Goal: Task Accomplishment & Management: Manage account settings

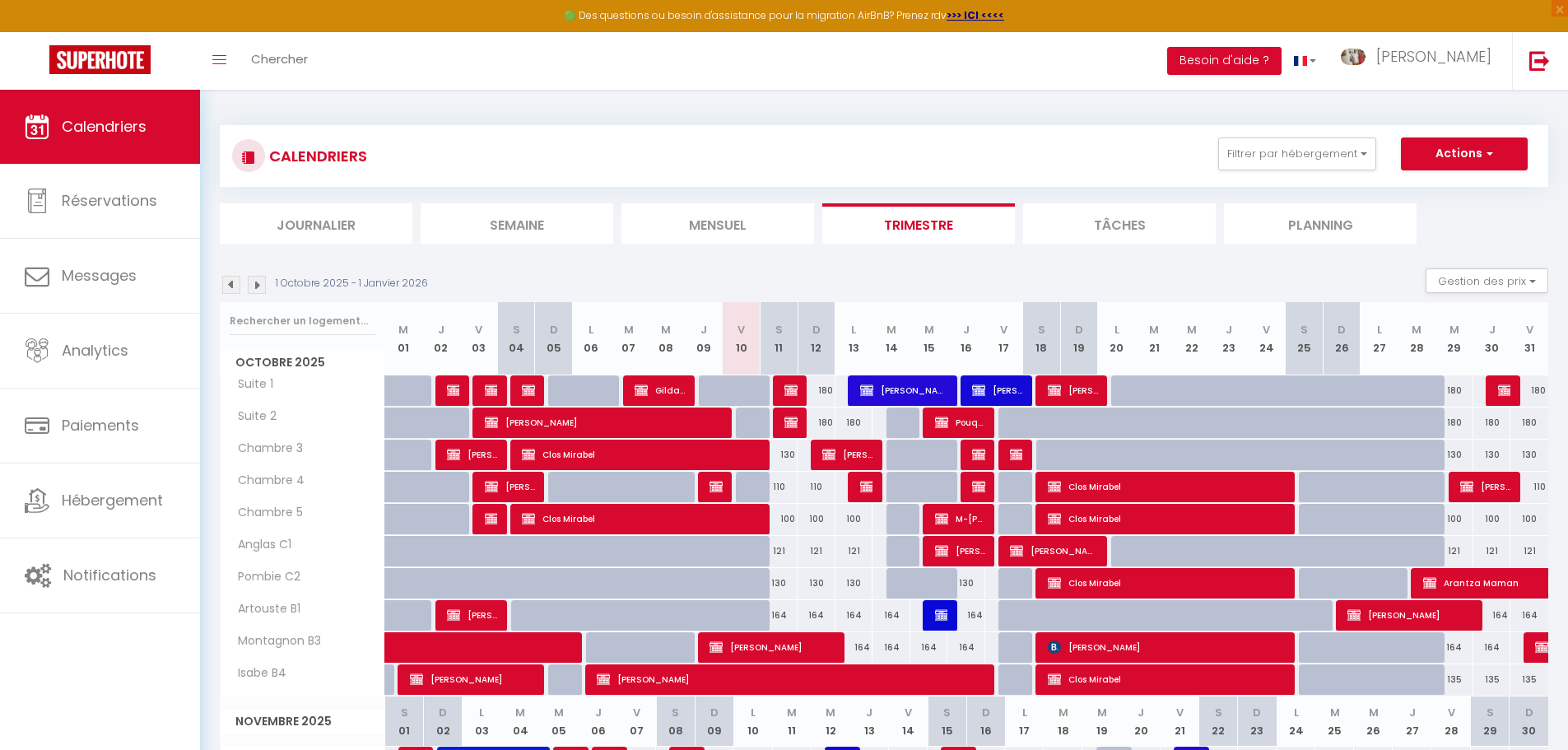
select select
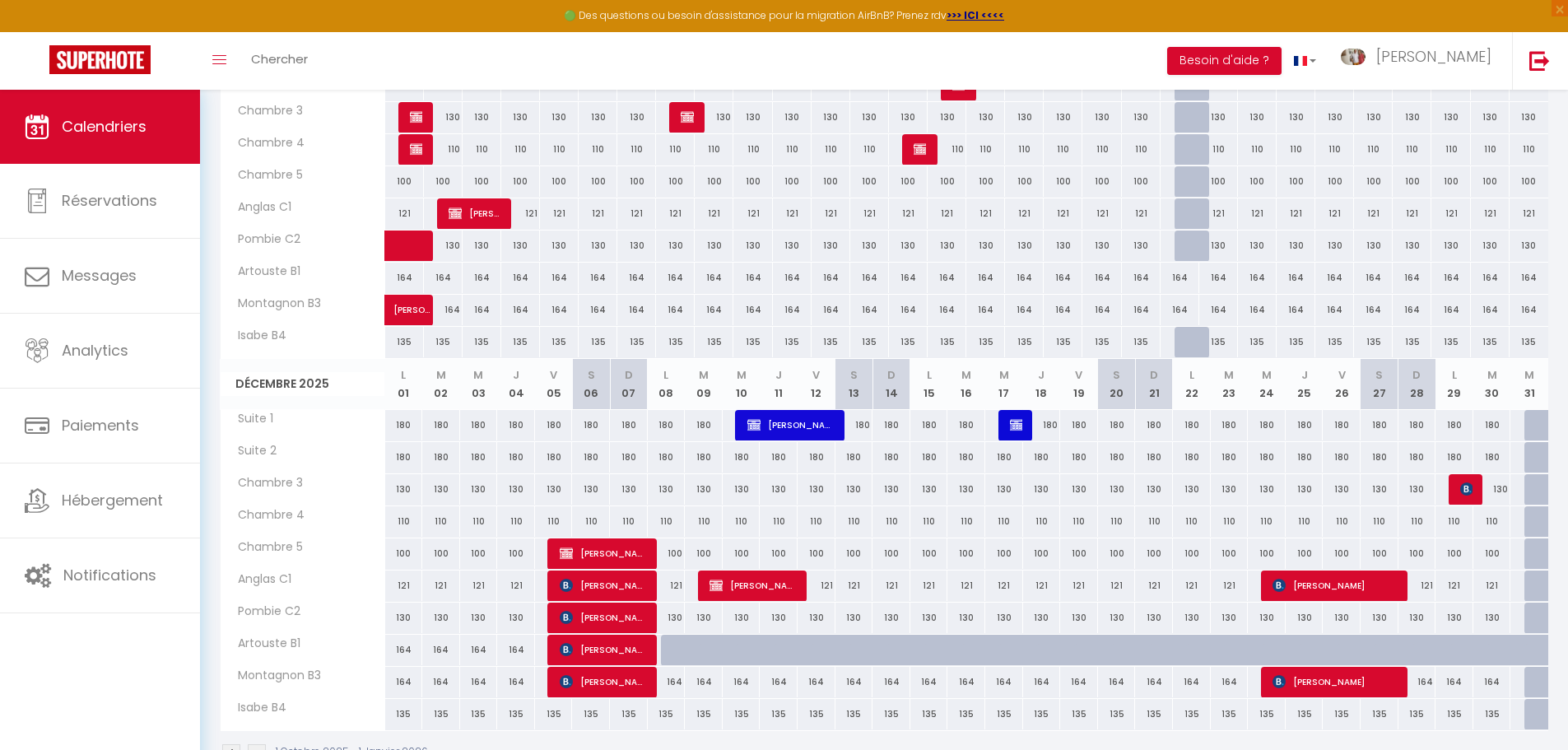
scroll to position [759, 0]
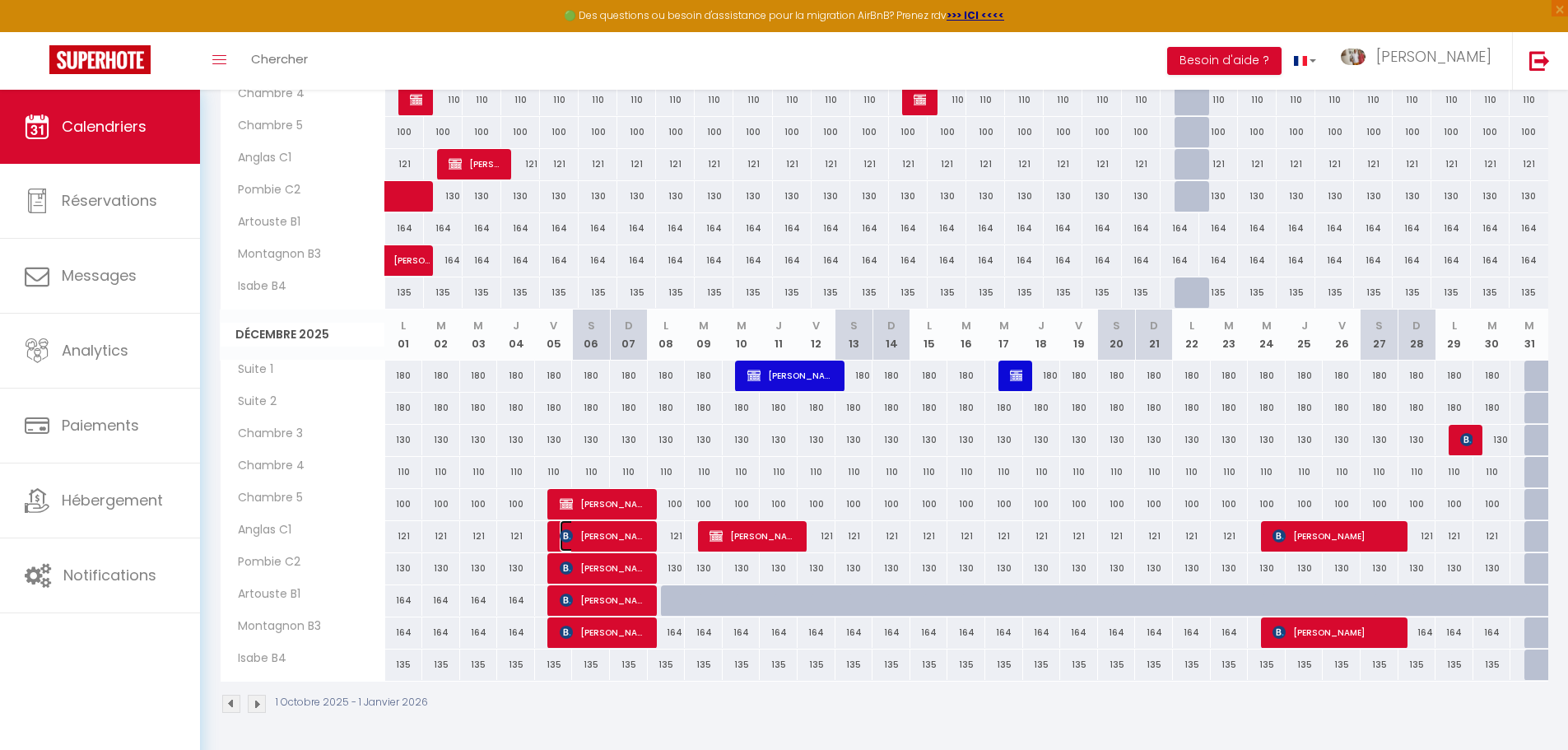
click at [631, 531] on span "[PERSON_NAME] [PERSON_NAME] [PERSON_NAME]" at bounding box center [604, 536] width 88 height 32
select select "OK"
select select "KO"
select select "0"
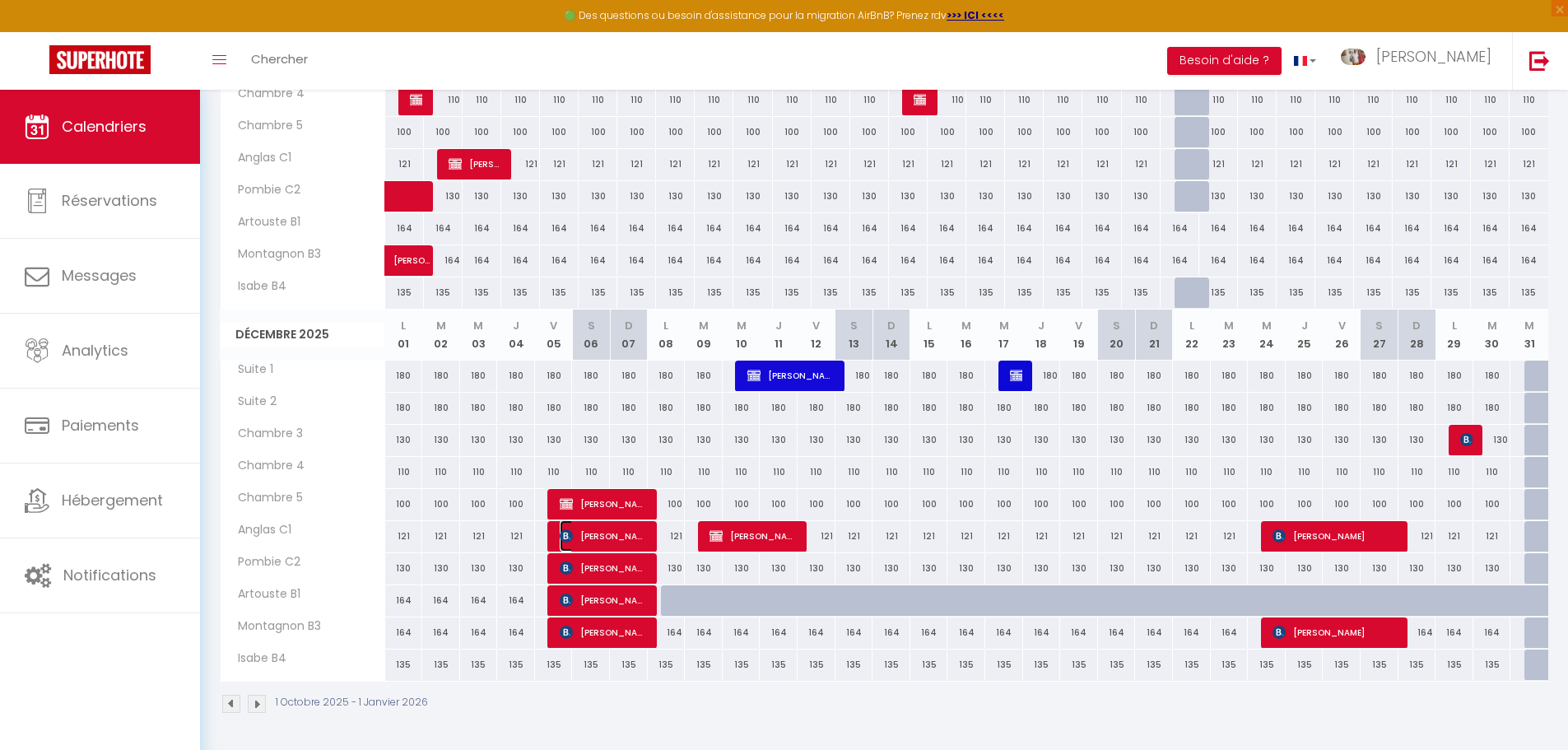
select select "1"
select select
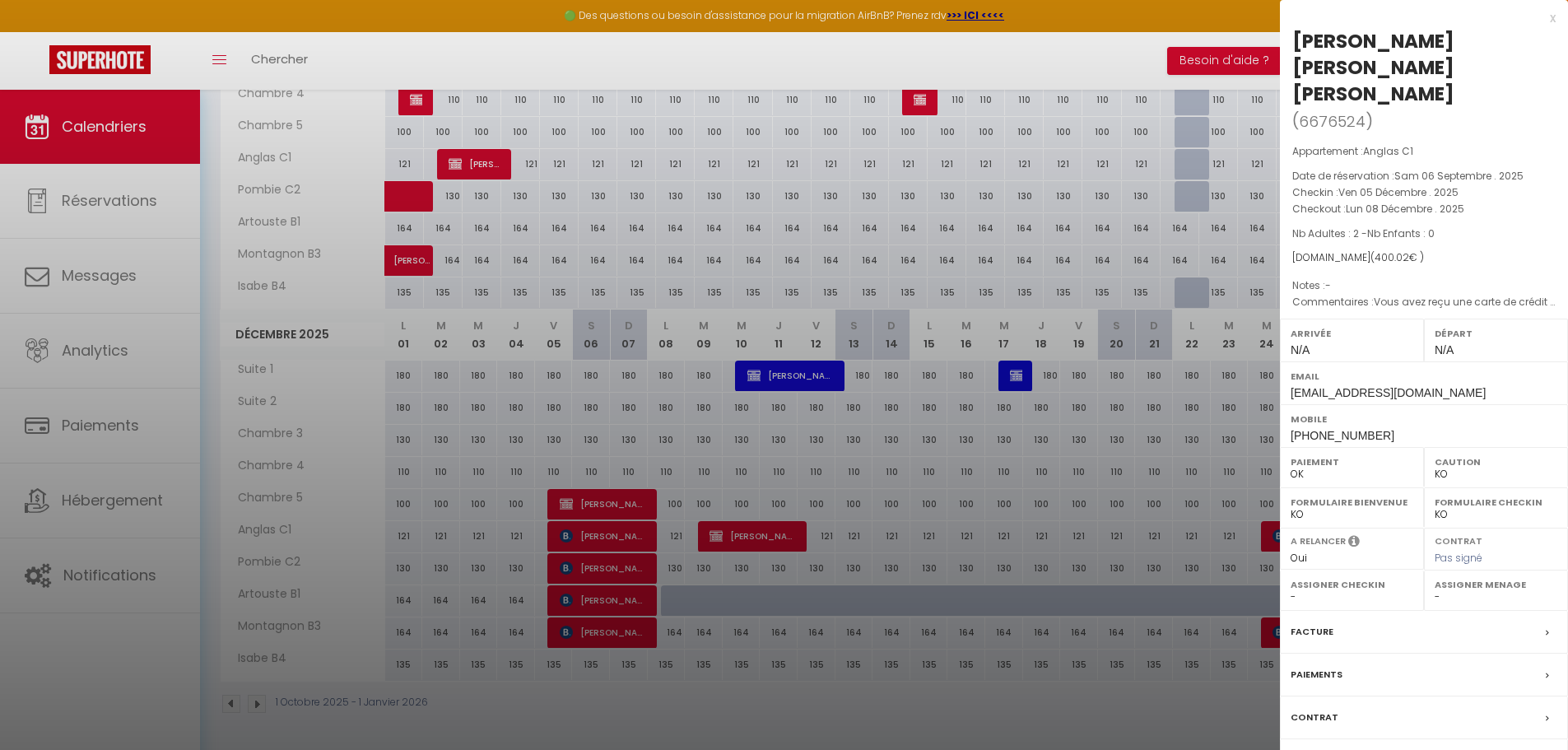
click at [1555, 17] on div "x" at bounding box center [1418, 18] width 276 height 20
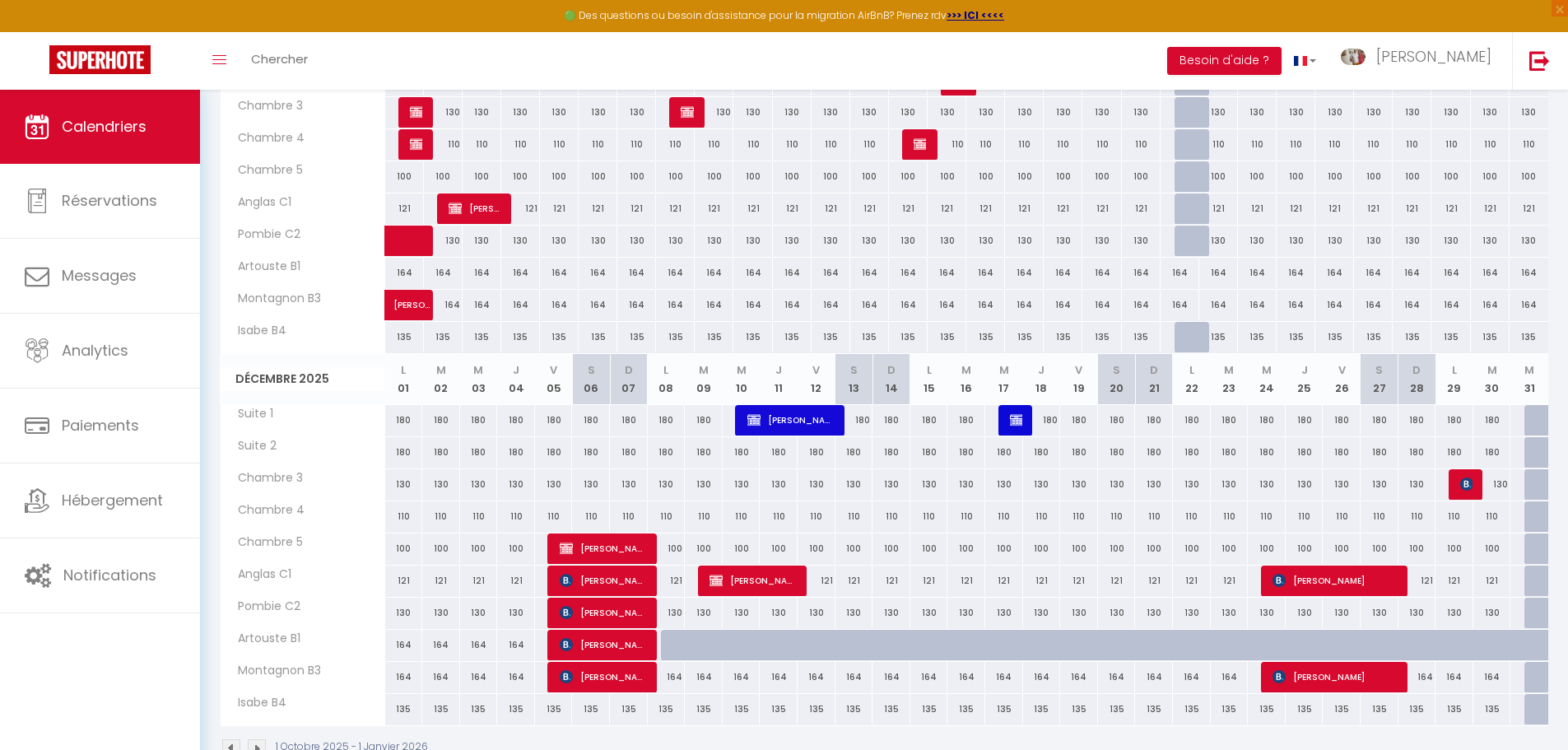
scroll to position [182, 0]
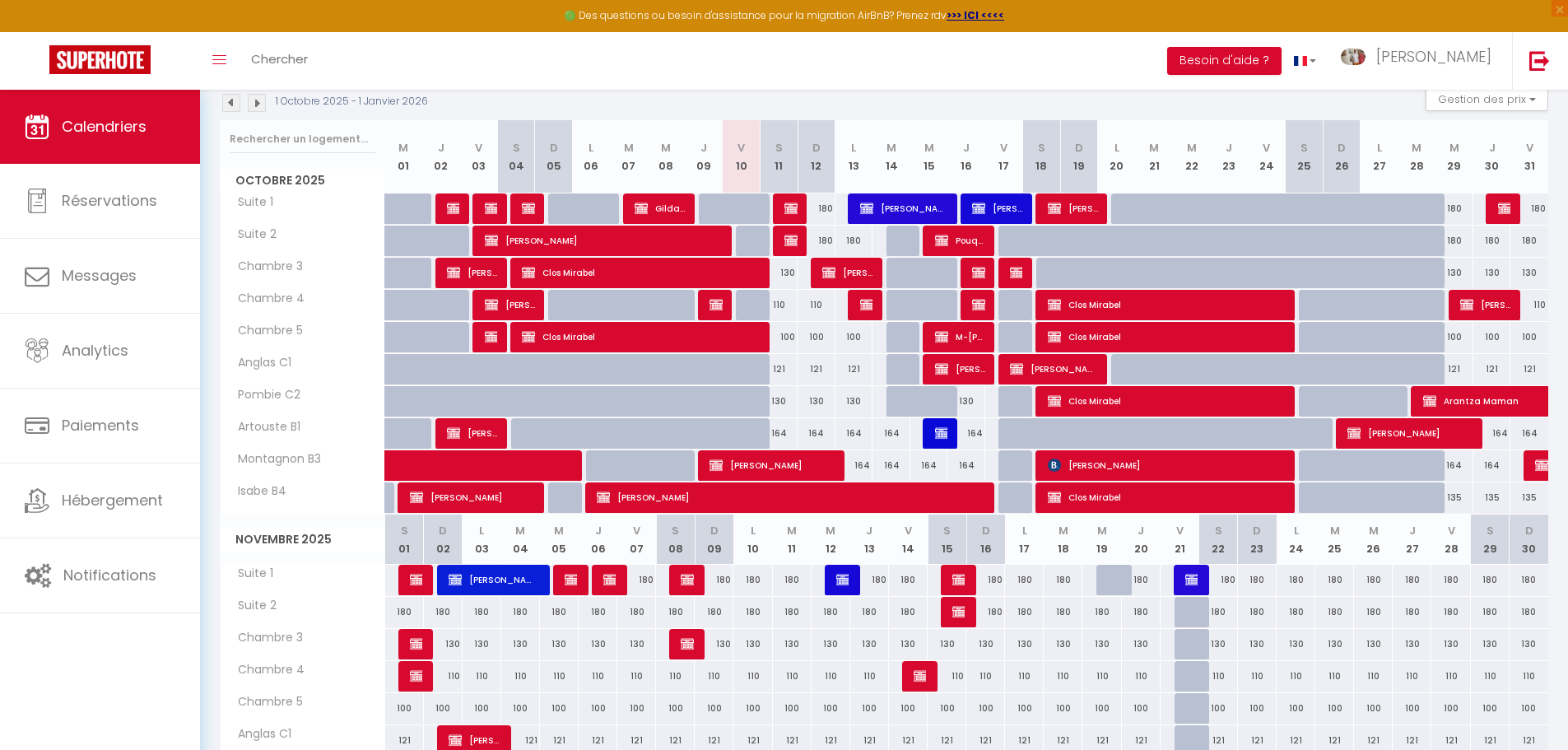
click at [232, 96] on img at bounding box center [231, 103] width 18 height 18
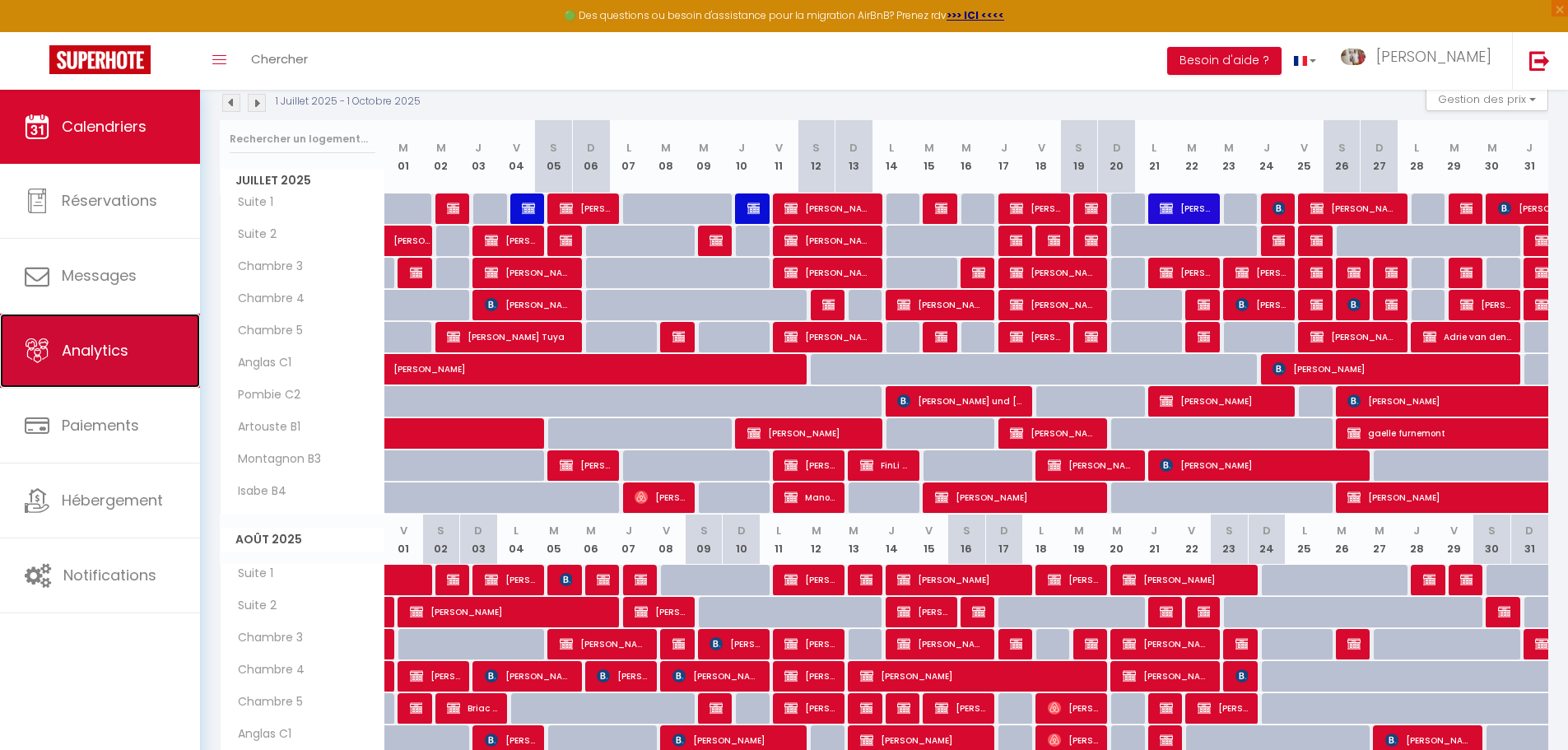
click at [83, 342] on span "Analytics" at bounding box center [94, 350] width 67 height 21
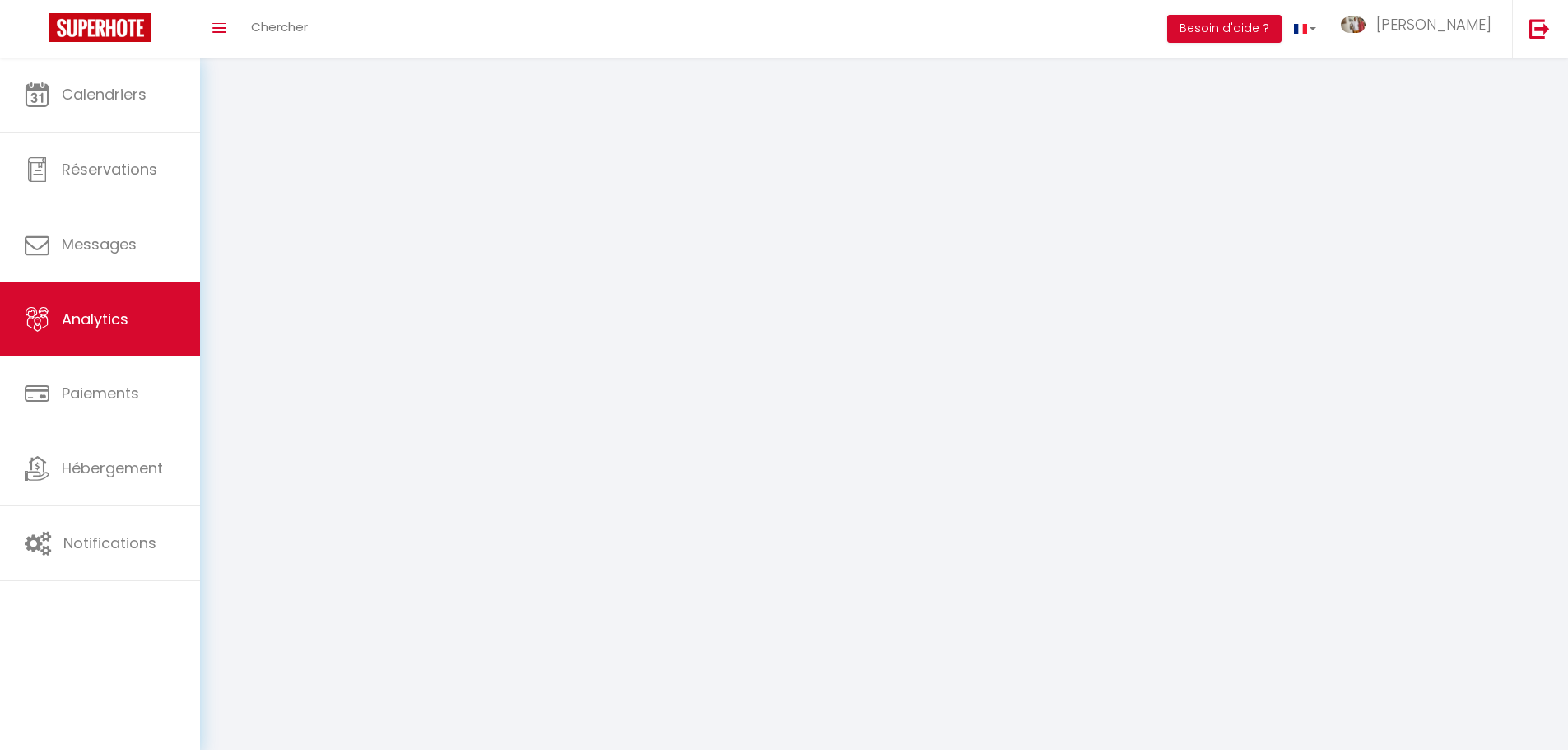
select select "2025"
select select "10"
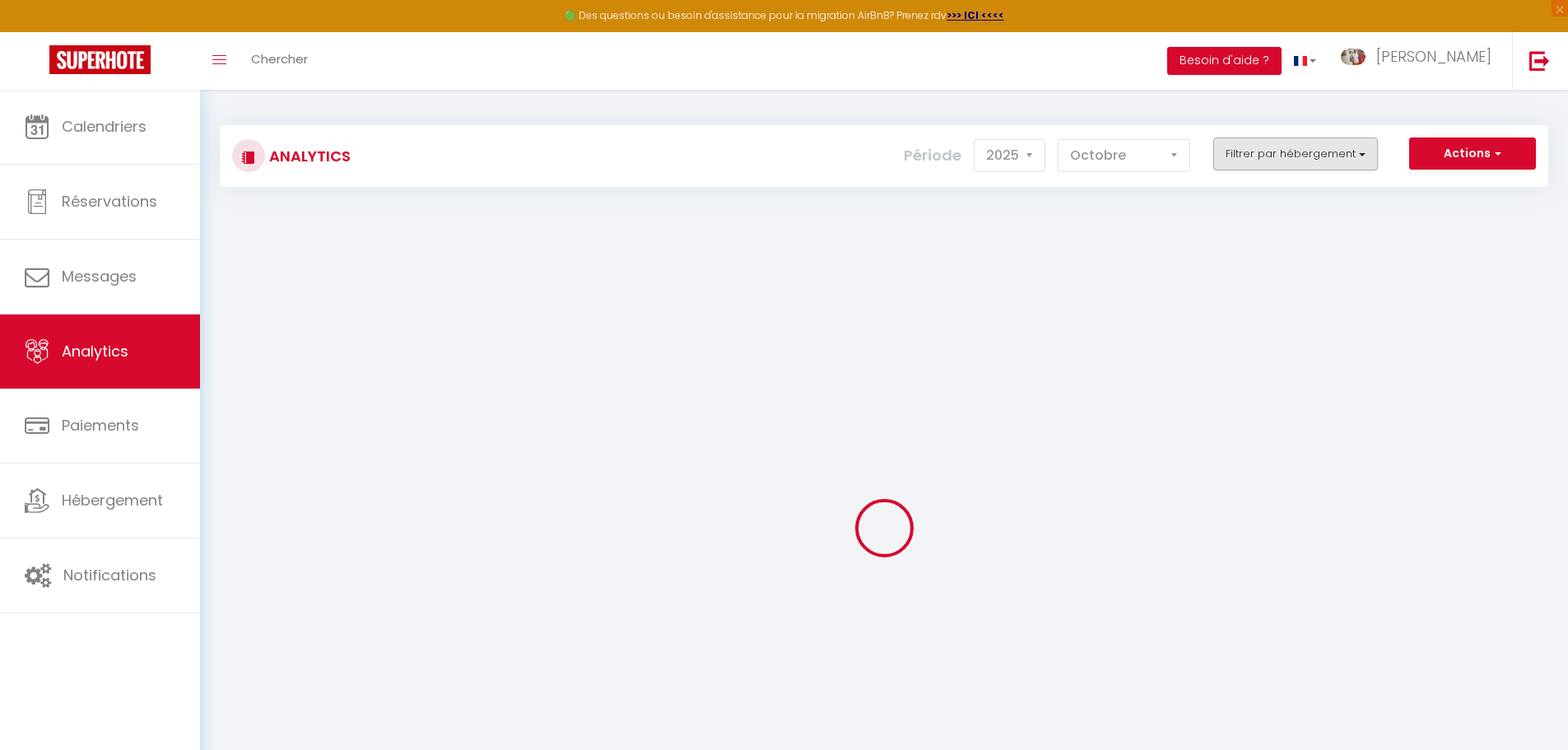
checkbox d\'hôtes "false"
checkbox 1 "false"
checkbox 2 "false"
checkbox 3 "false"
checkbox 4 "false"
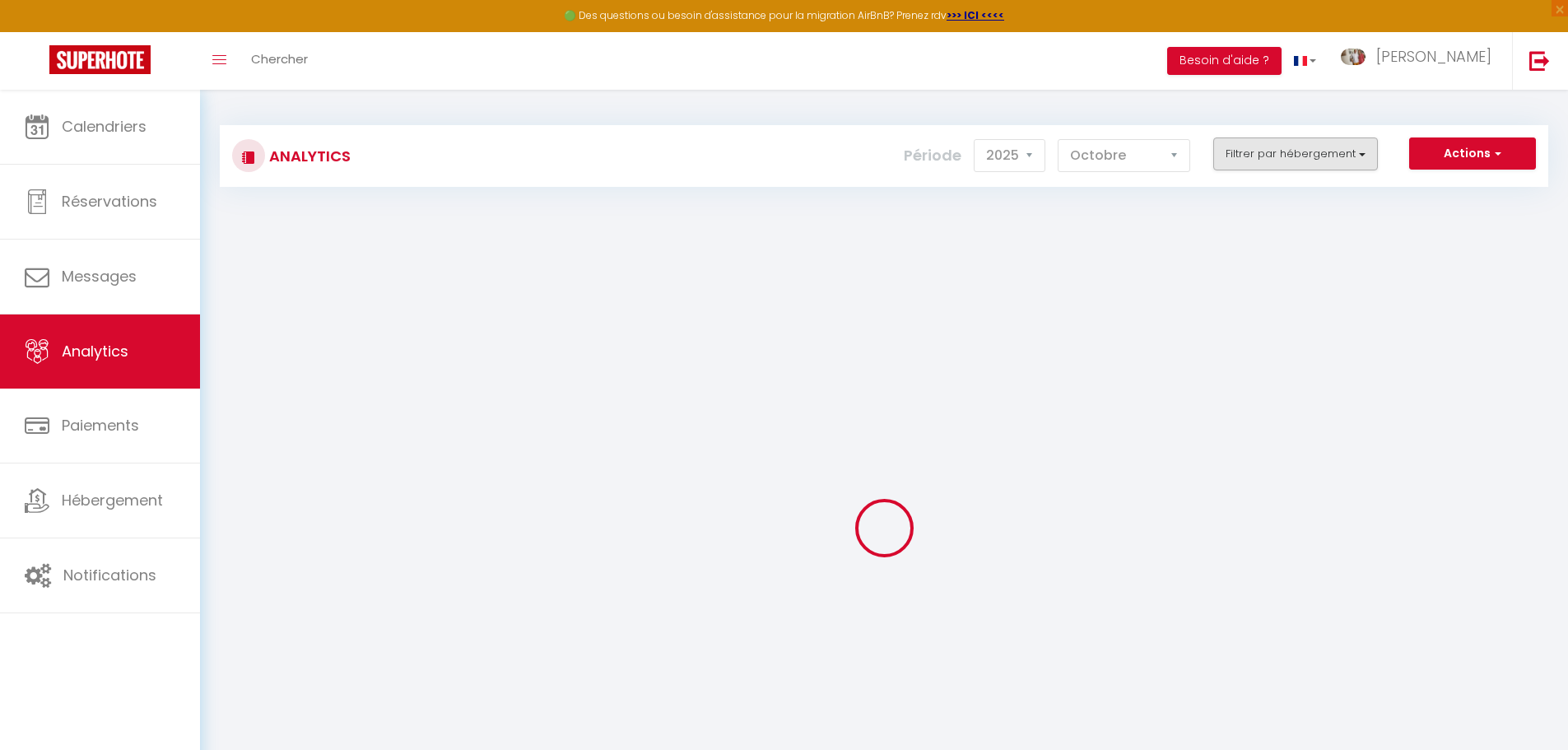
checkbox 5 "false"
checkbox input "false"
checkbox C1 "false"
checkbox C2 "false"
checkbox B1 "false"
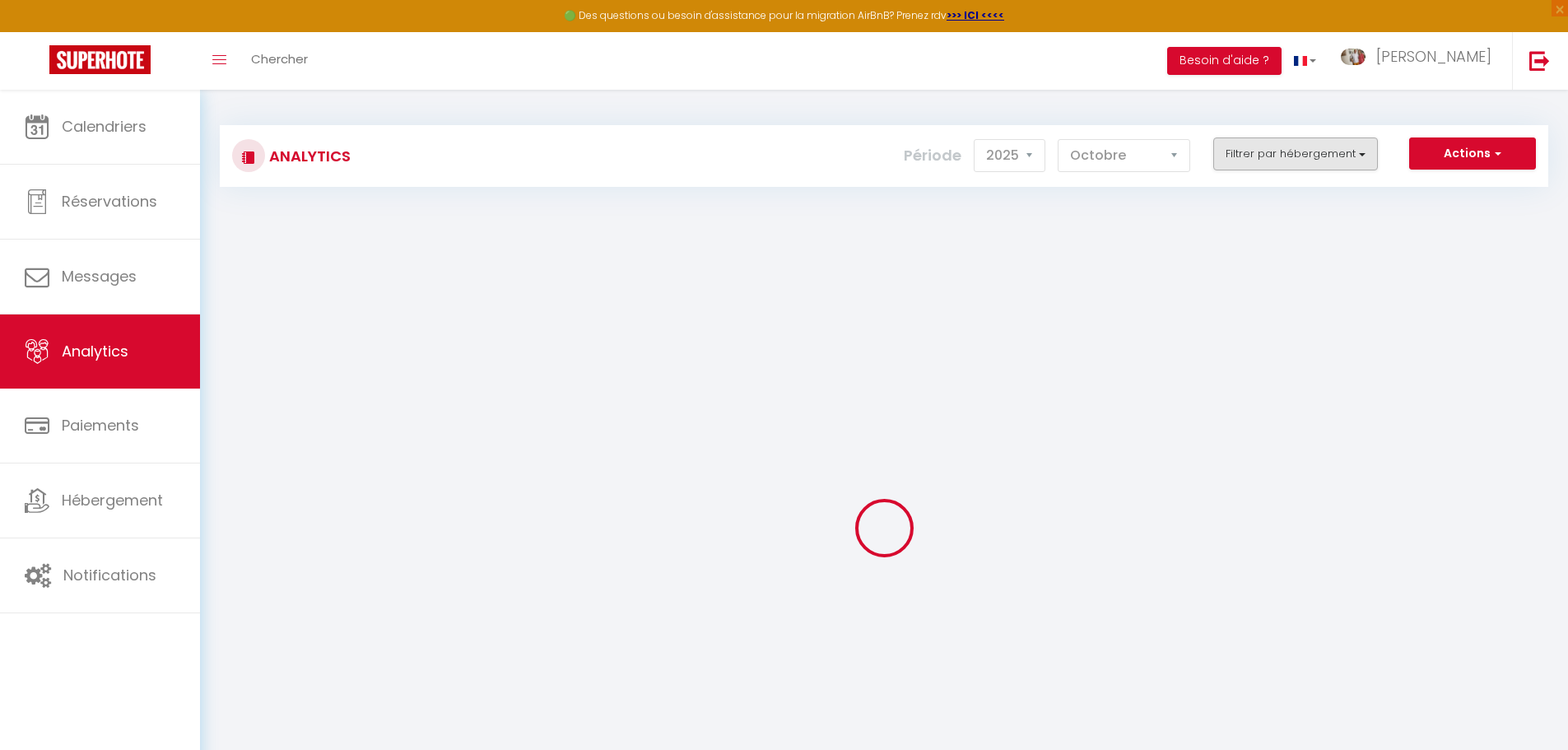
checkbox B3 "false"
checkbox B4 "false"
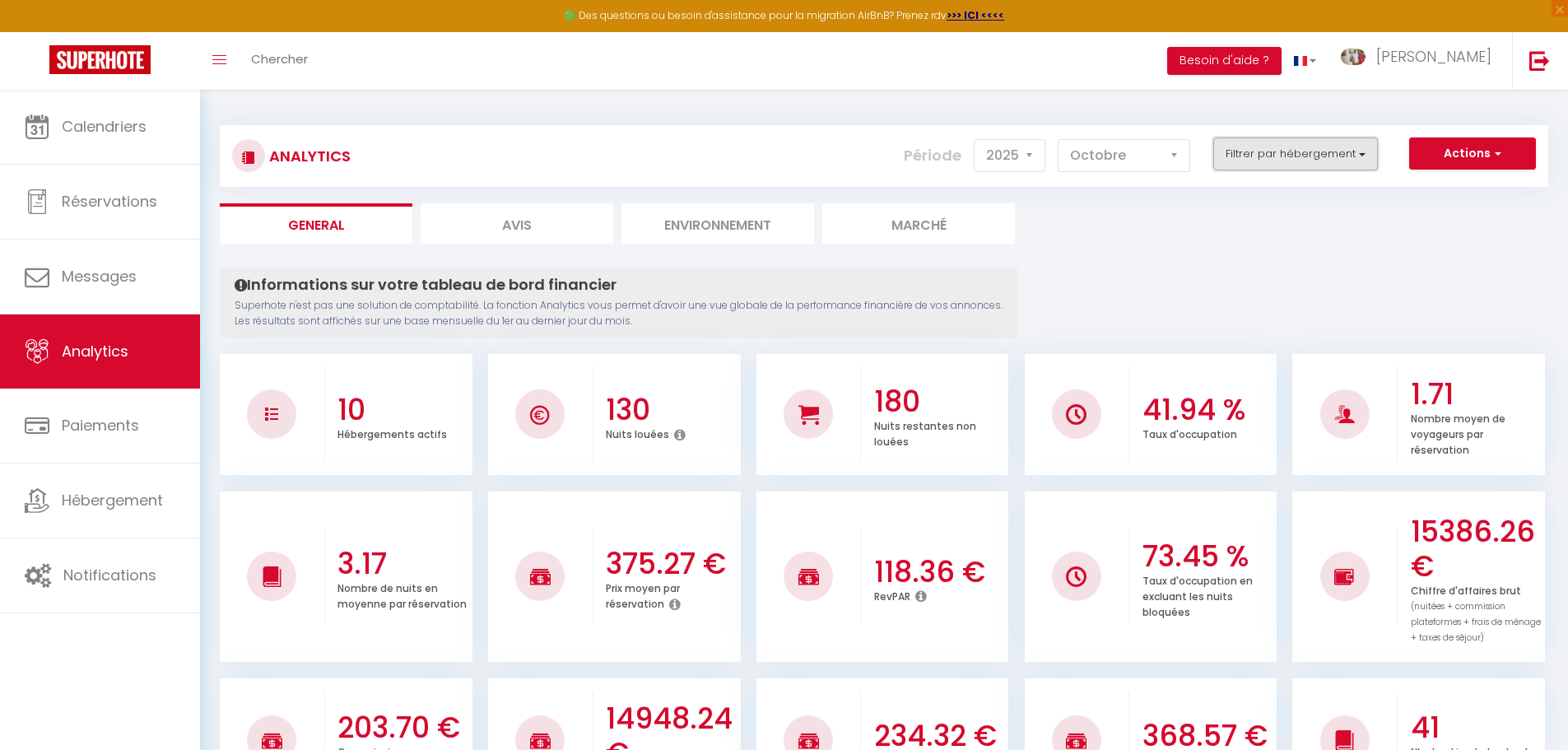
click at [1256, 157] on button "Filtrer par hébergement" at bounding box center [1296, 153] width 165 height 33
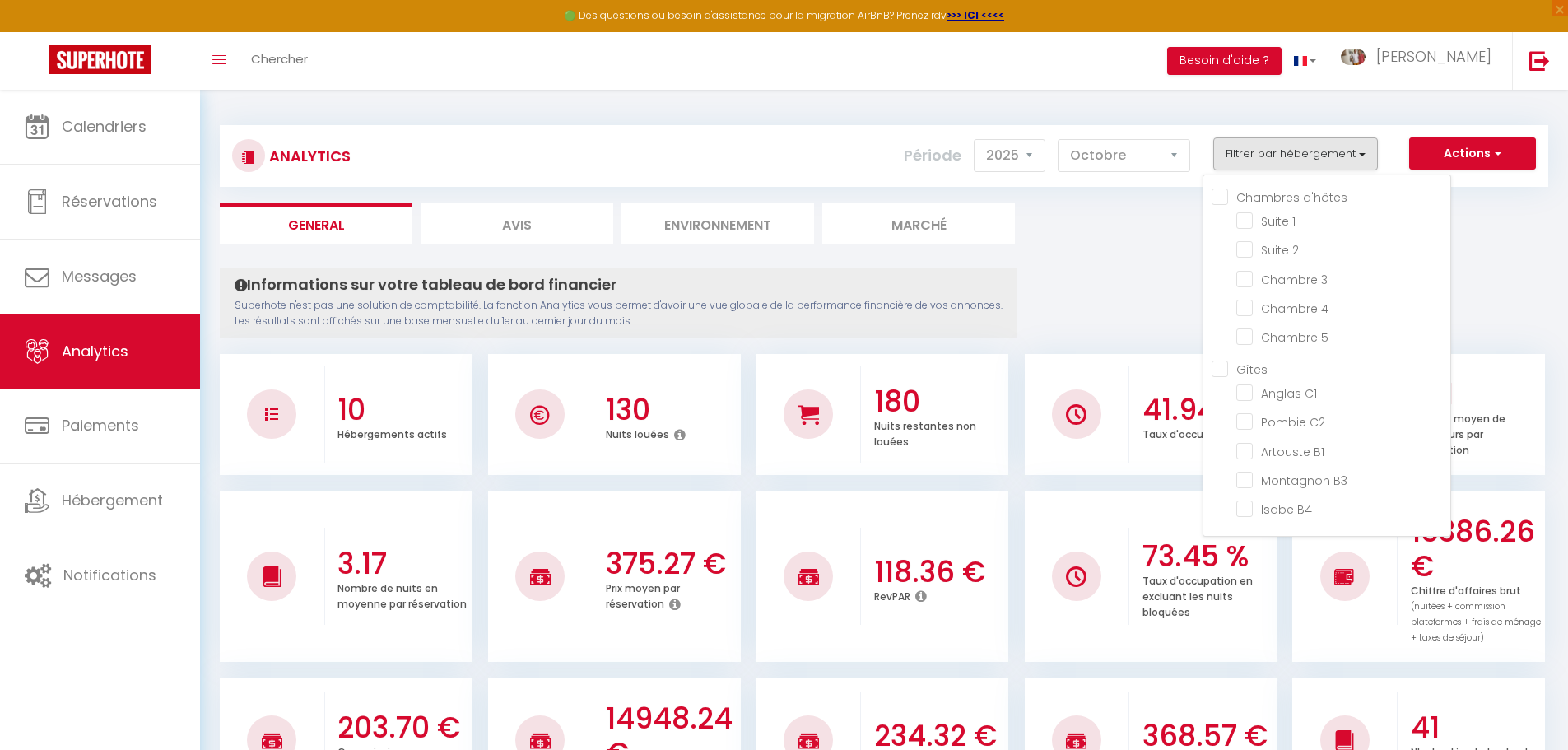
click at [1222, 374] on input "Gîtes" at bounding box center [1331, 368] width 238 height 17
checkbox input "true"
checkbox 1 "false"
checkbox 2 "false"
checkbox 3 "false"
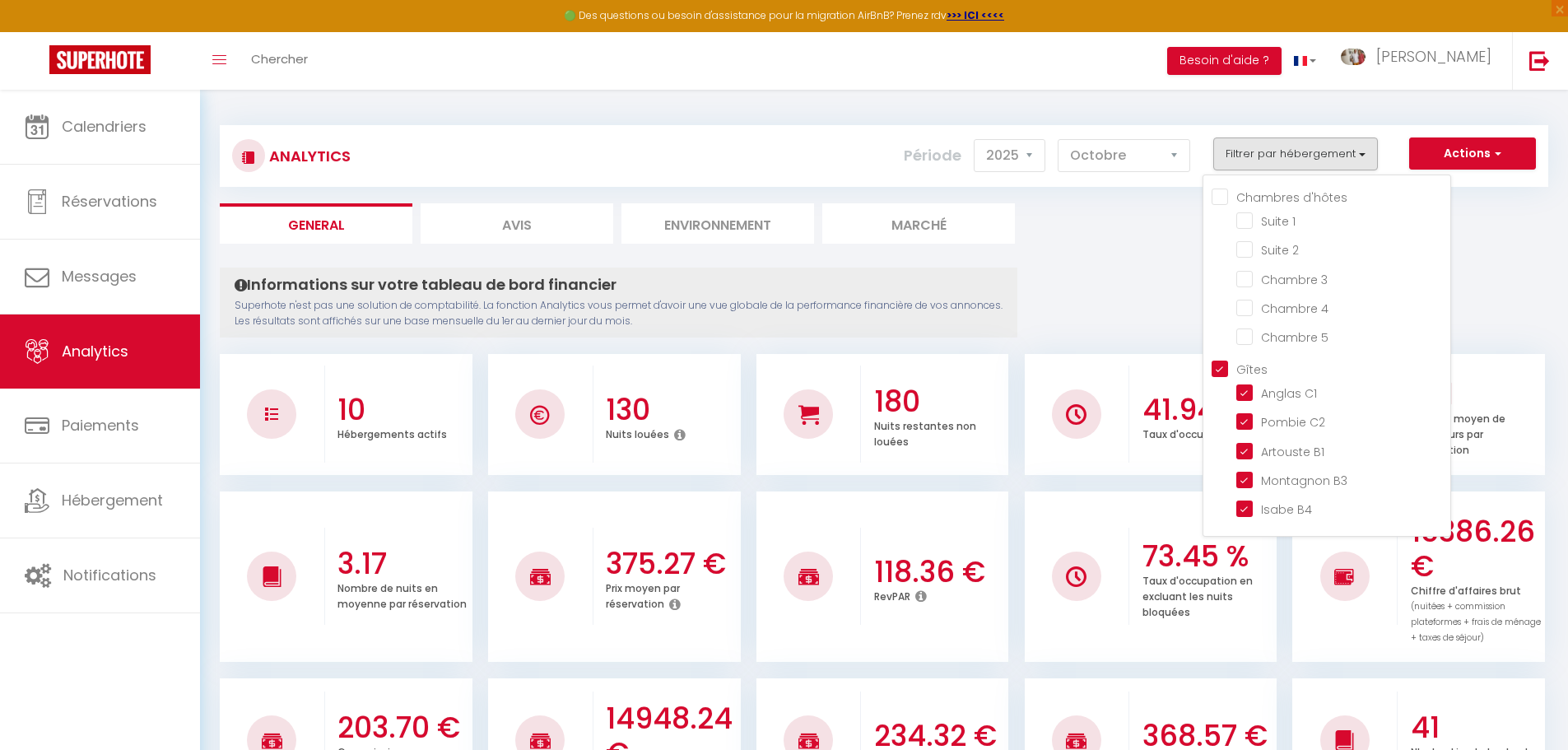
checkbox 4 "false"
checkbox 5 "false"
checkbox C1 "true"
checkbox C2 "true"
checkbox B1 "true"
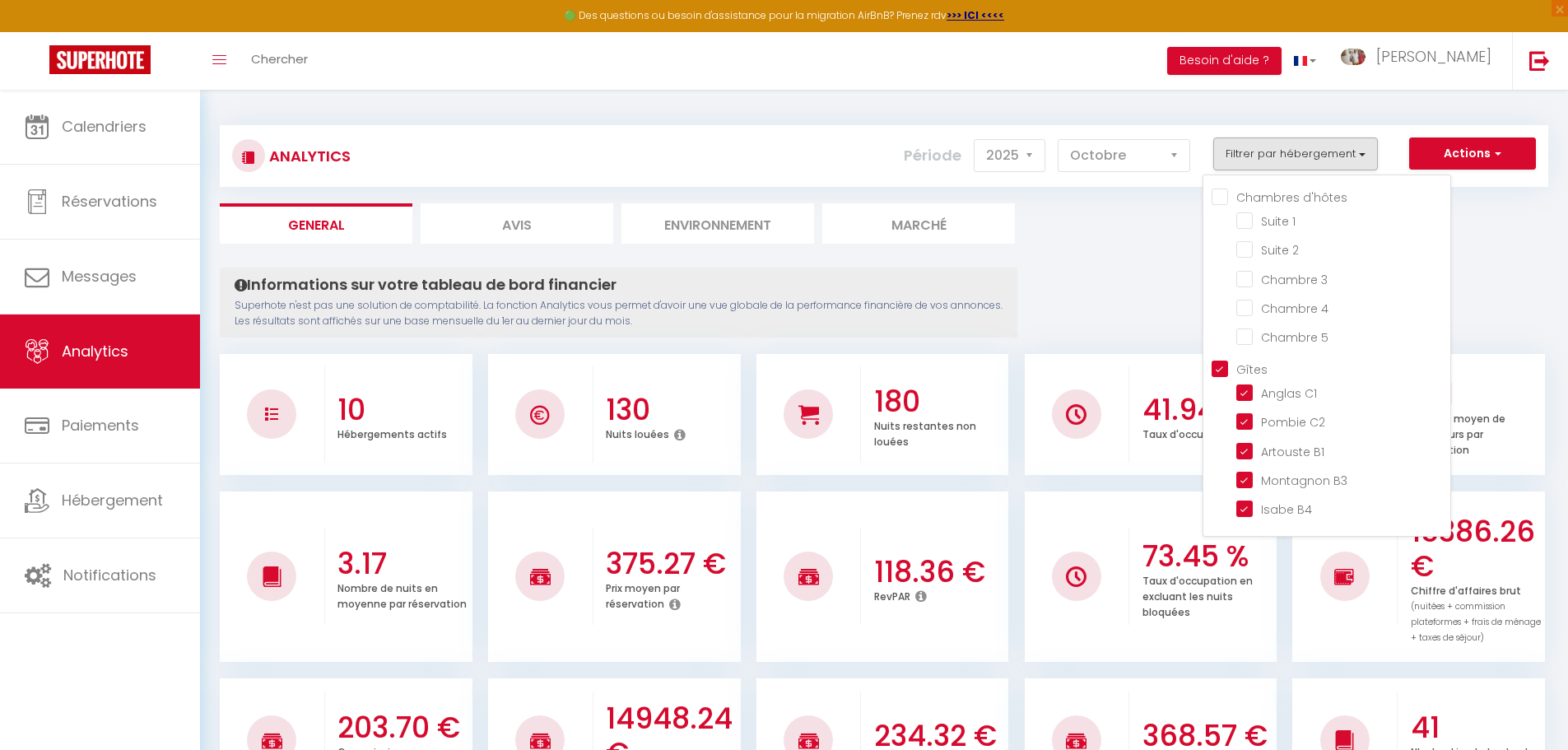
checkbox B3 "true"
checkbox B4 "true"
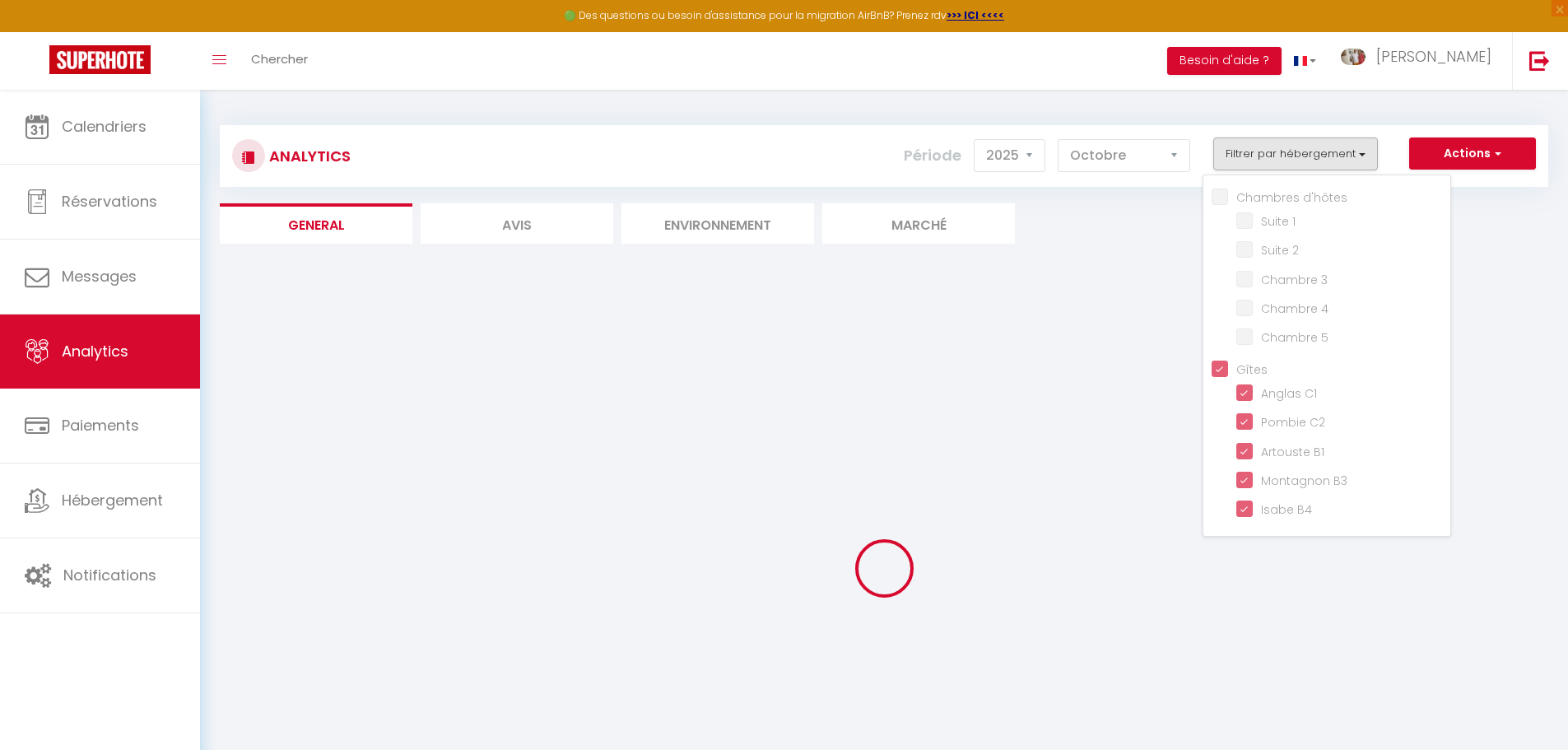
checkbox 1 "false"
checkbox 2 "false"
checkbox 3 "false"
checkbox 4 "false"
checkbox 5 "false"
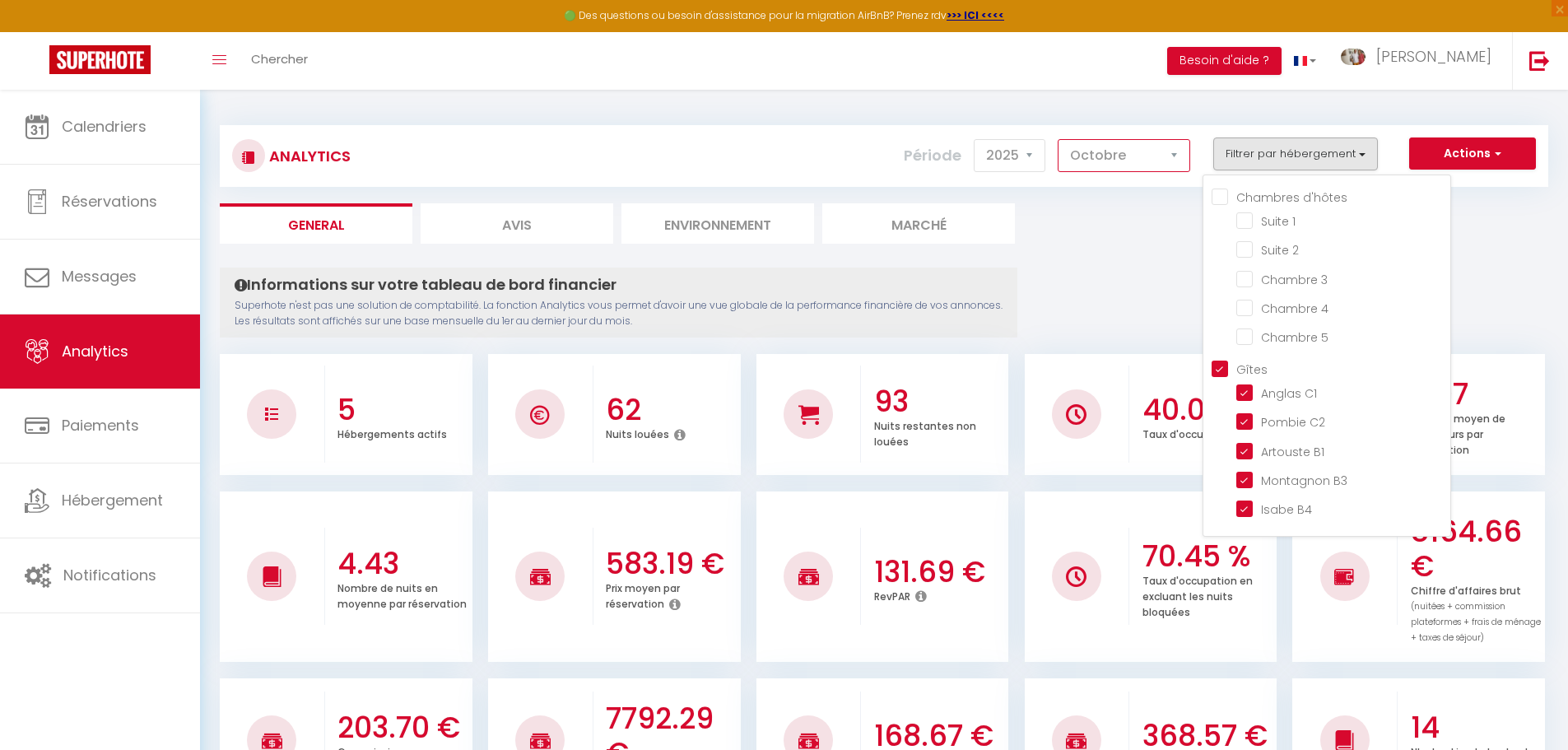
click at [1126, 158] on select "[PERSON_NAME] Mars [PERSON_NAME] Juin Juillet Août Septembre Octobre Novembre D…" at bounding box center [1123, 155] width 132 height 33
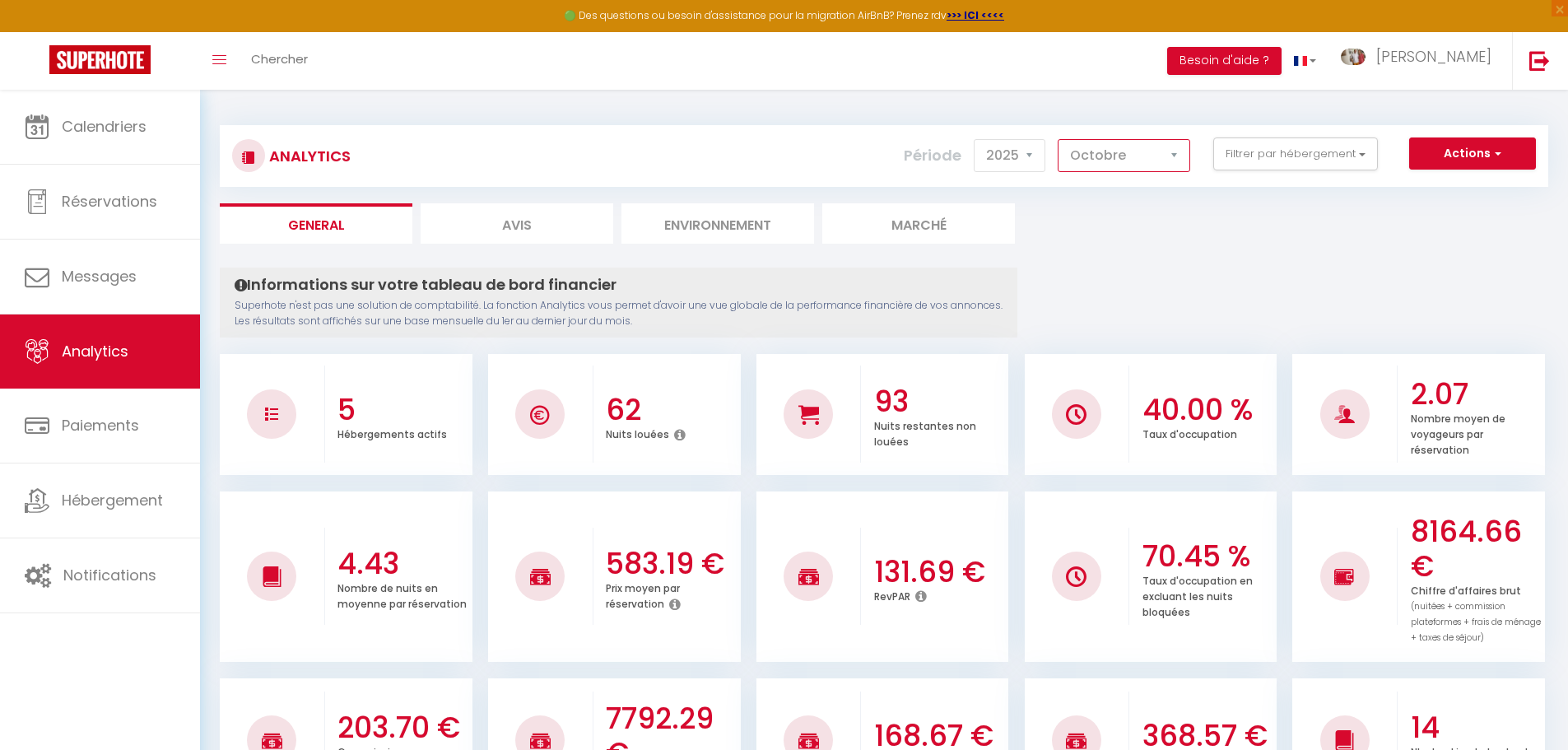
select select "8"
click at [1059, 139] on select "[PERSON_NAME] Mars [PERSON_NAME] Juin Juillet Août Septembre Octobre Novembre D…" at bounding box center [1123, 155] width 132 height 33
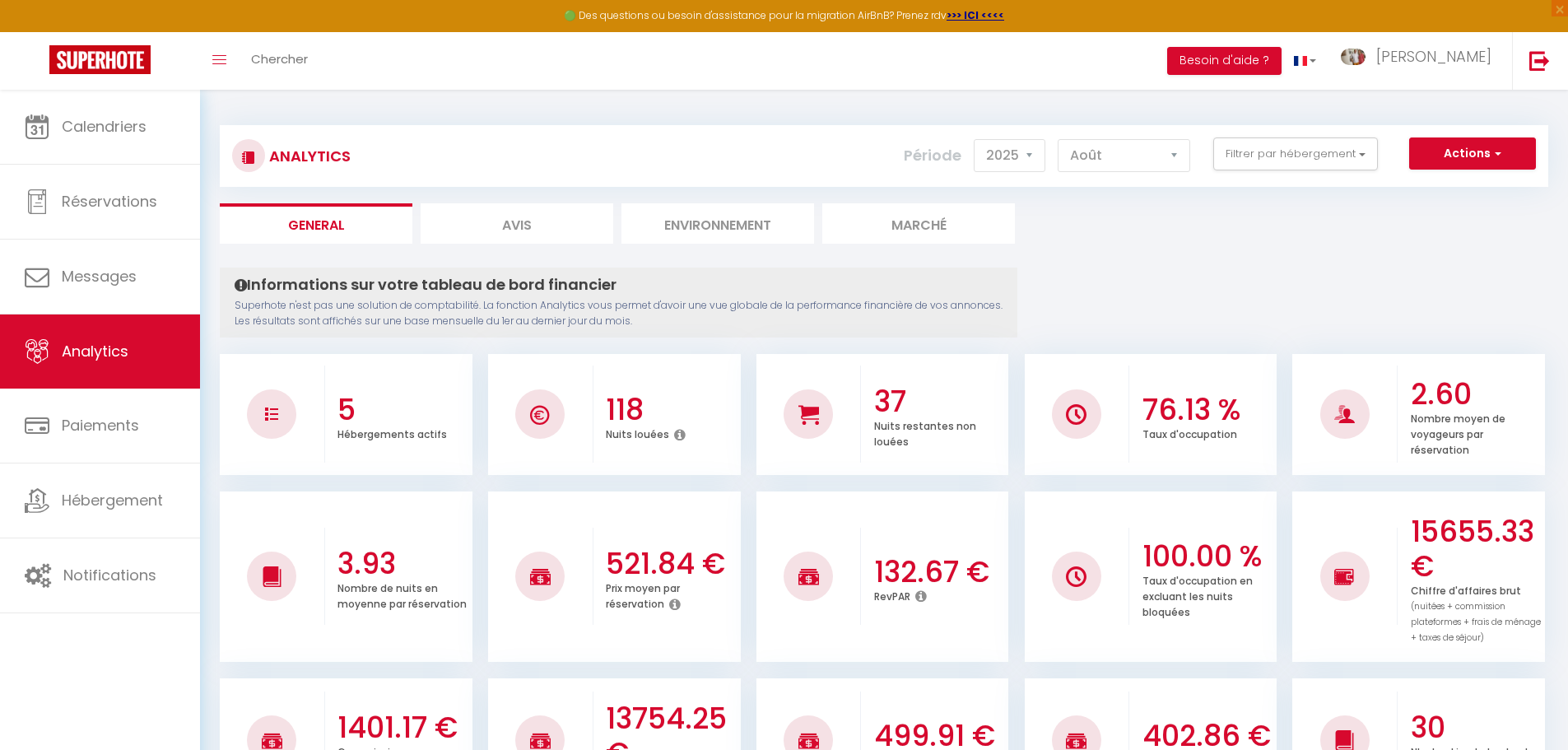
click at [1303, 133] on div "Analytics Actions Génération SuperConciergerie Génération SuperAnalyzer Générat…" at bounding box center [884, 156] width 1329 height 62
click at [1303, 145] on button "Filtrer par hébergement" at bounding box center [1296, 153] width 165 height 33
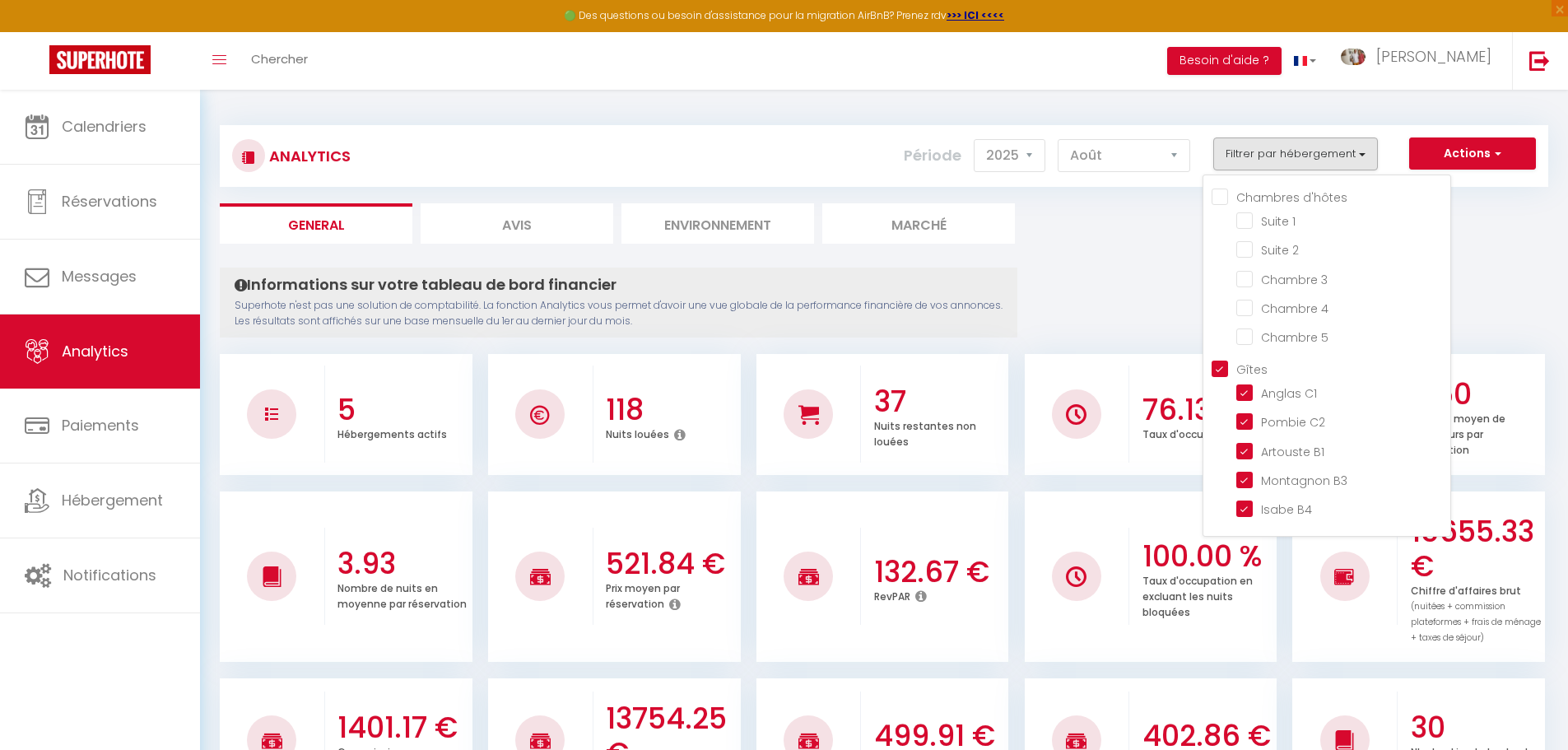
click at [1134, 233] on ul "General Avis Environnement Marché" at bounding box center [884, 224] width 1329 height 41
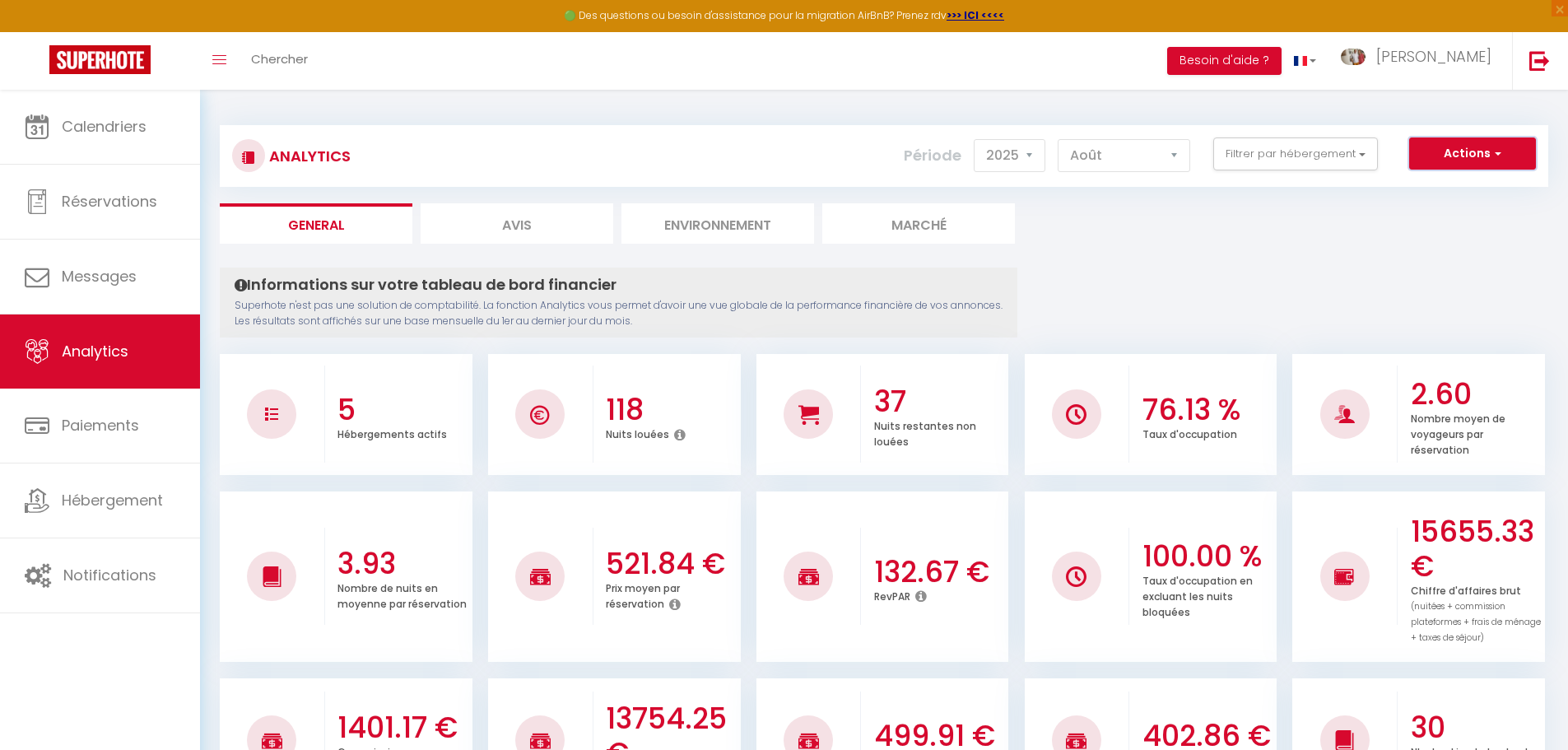
click at [1468, 161] on button "Actions" at bounding box center [1473, 153] width 127 height 33
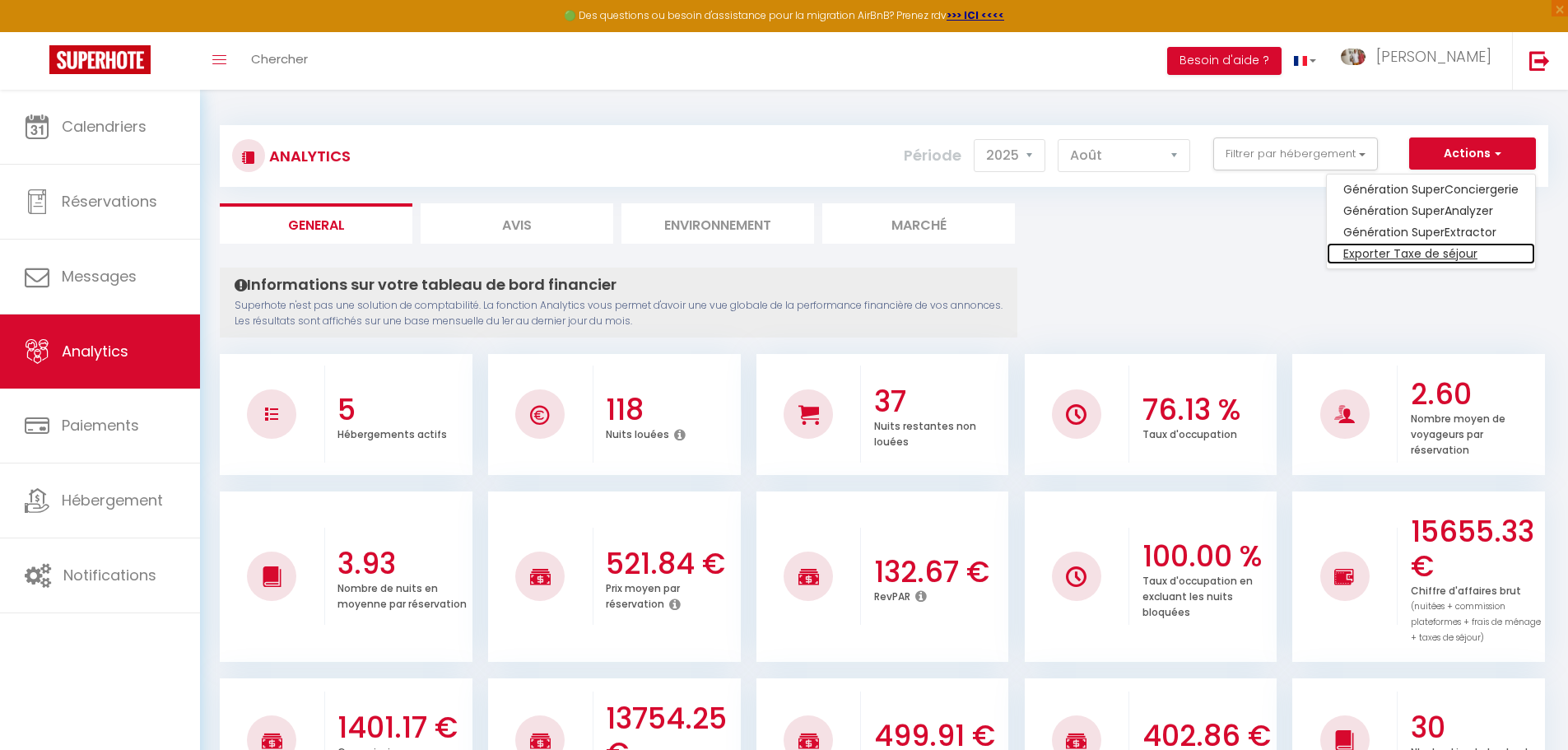
click at [1442, 244] on link "Exporter Taxe de séjour" at bounding box center [1431, 254] width 209 height 22
select select "10"
select select "2025"
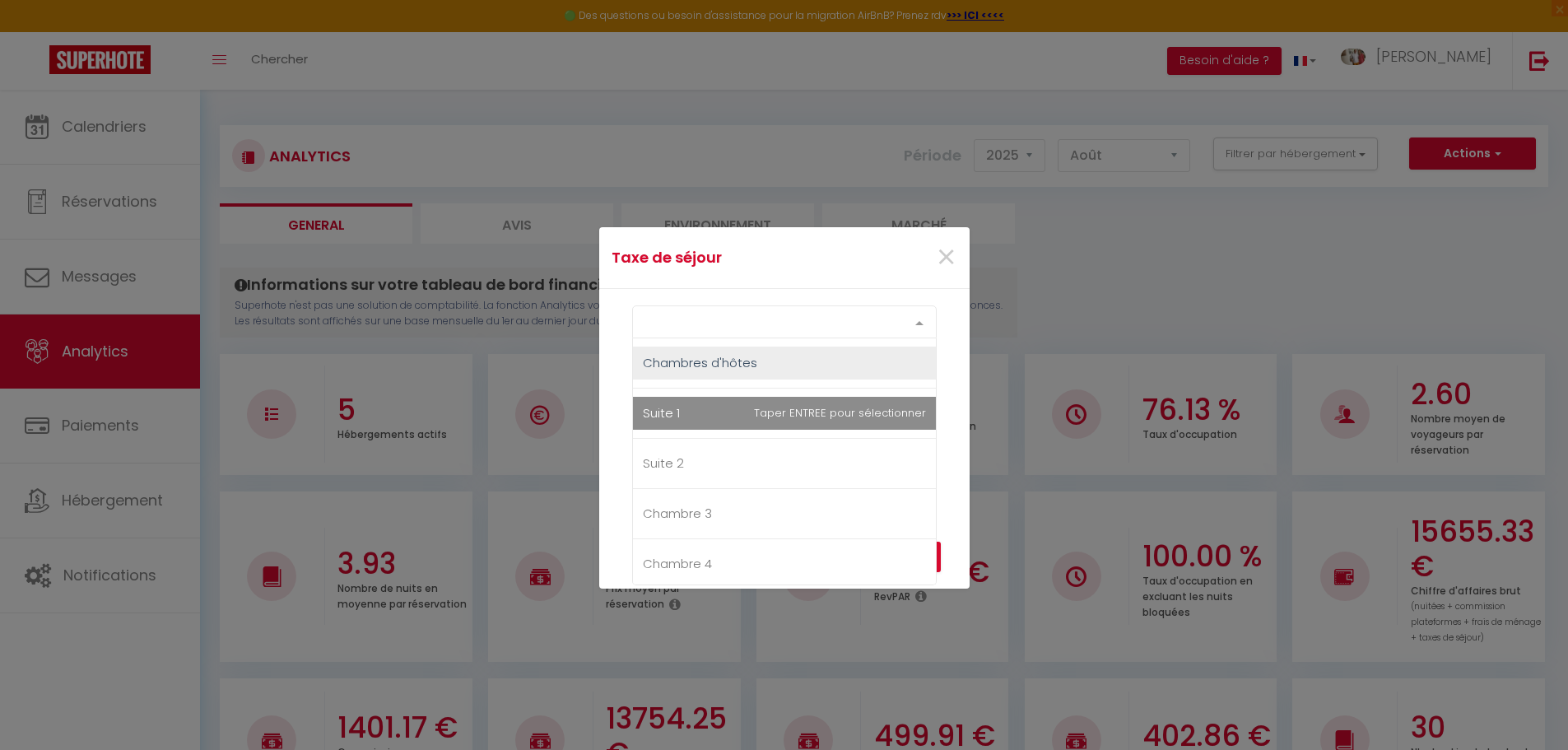
click at [710, 315] on div "Select option" at bounding box center [784, 322] width 305 height 33
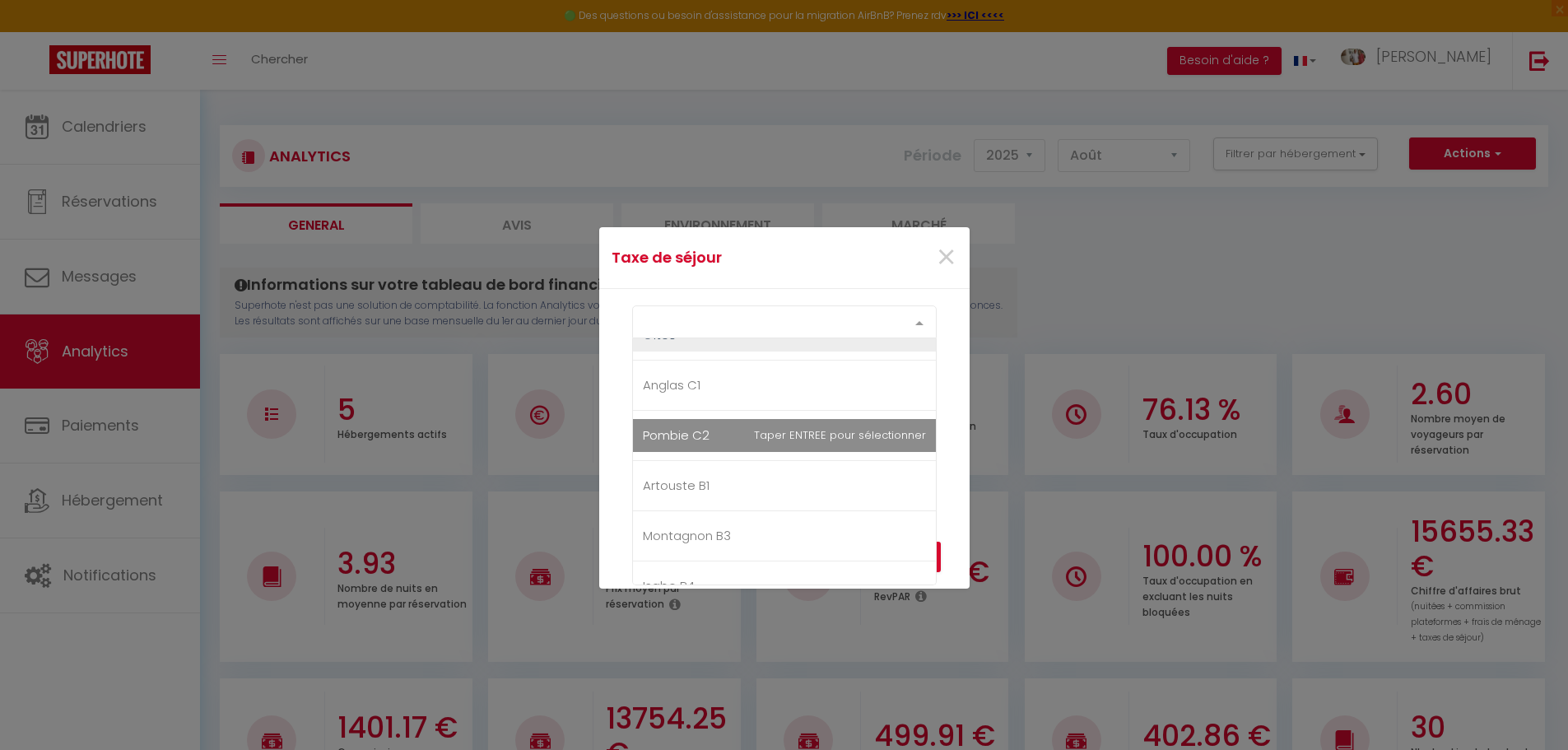
scroll to position [247, 0]
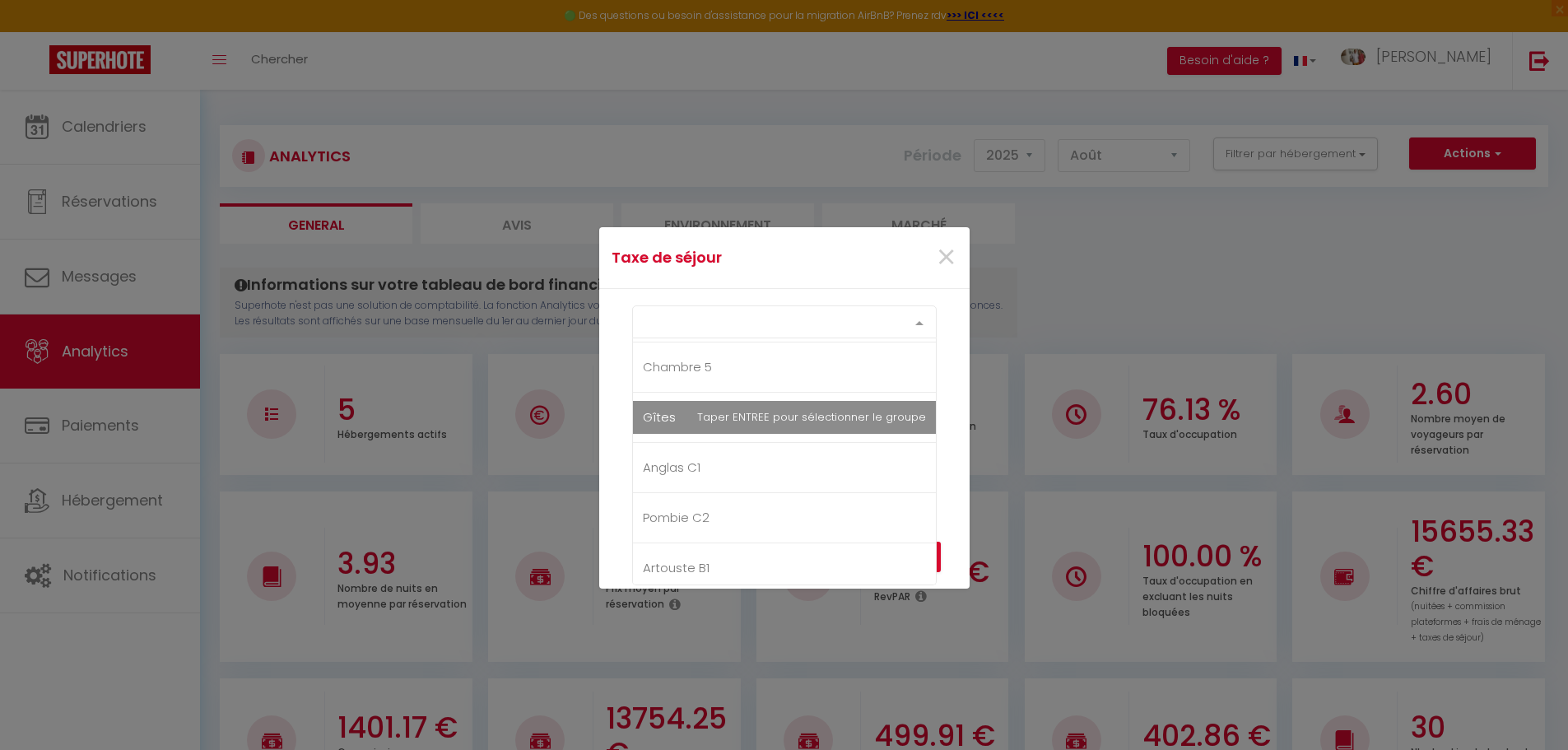
click at [704, 421] on li "Gîtes" at bounding box center [784, 417] width 303 height 51
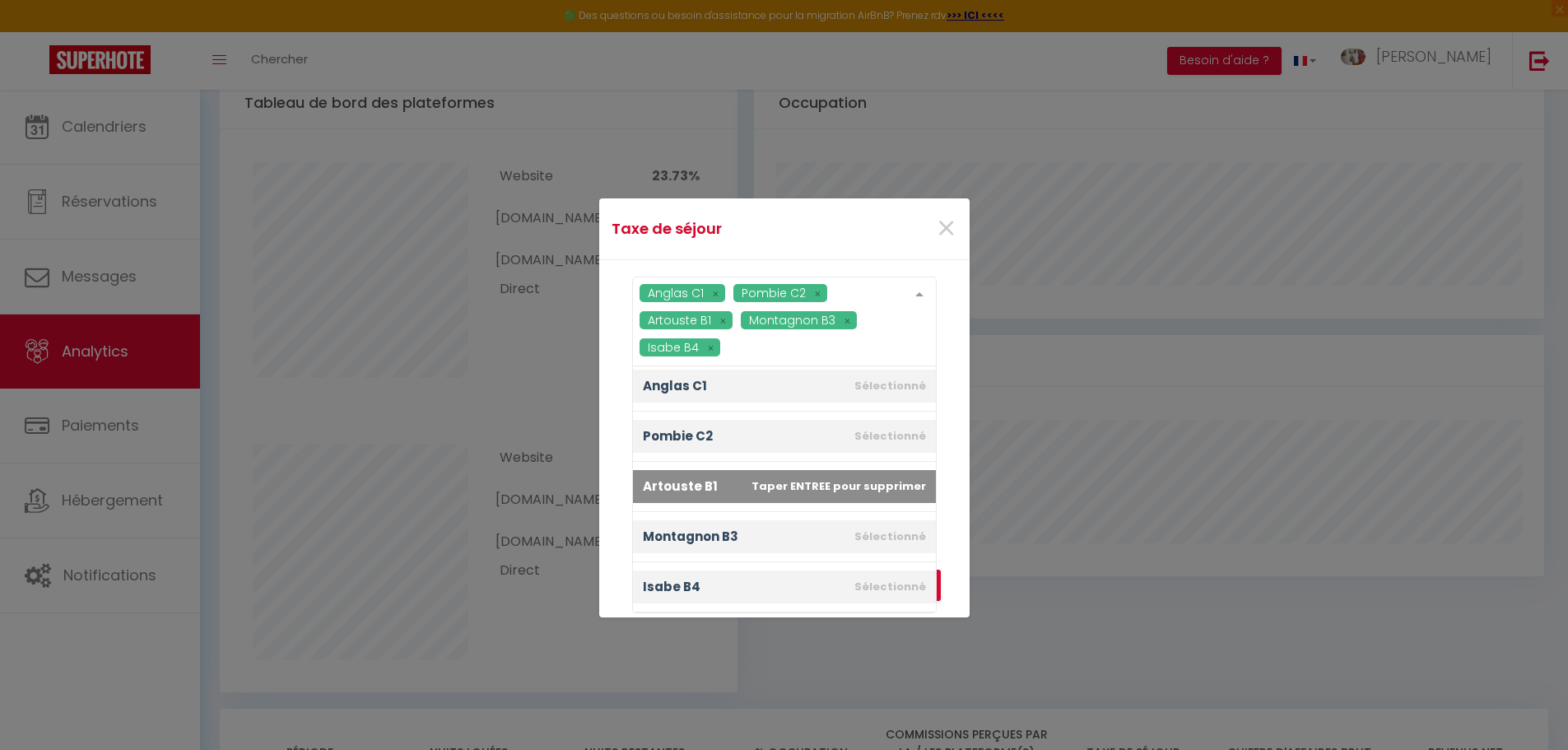
scroll to position [988, 0]
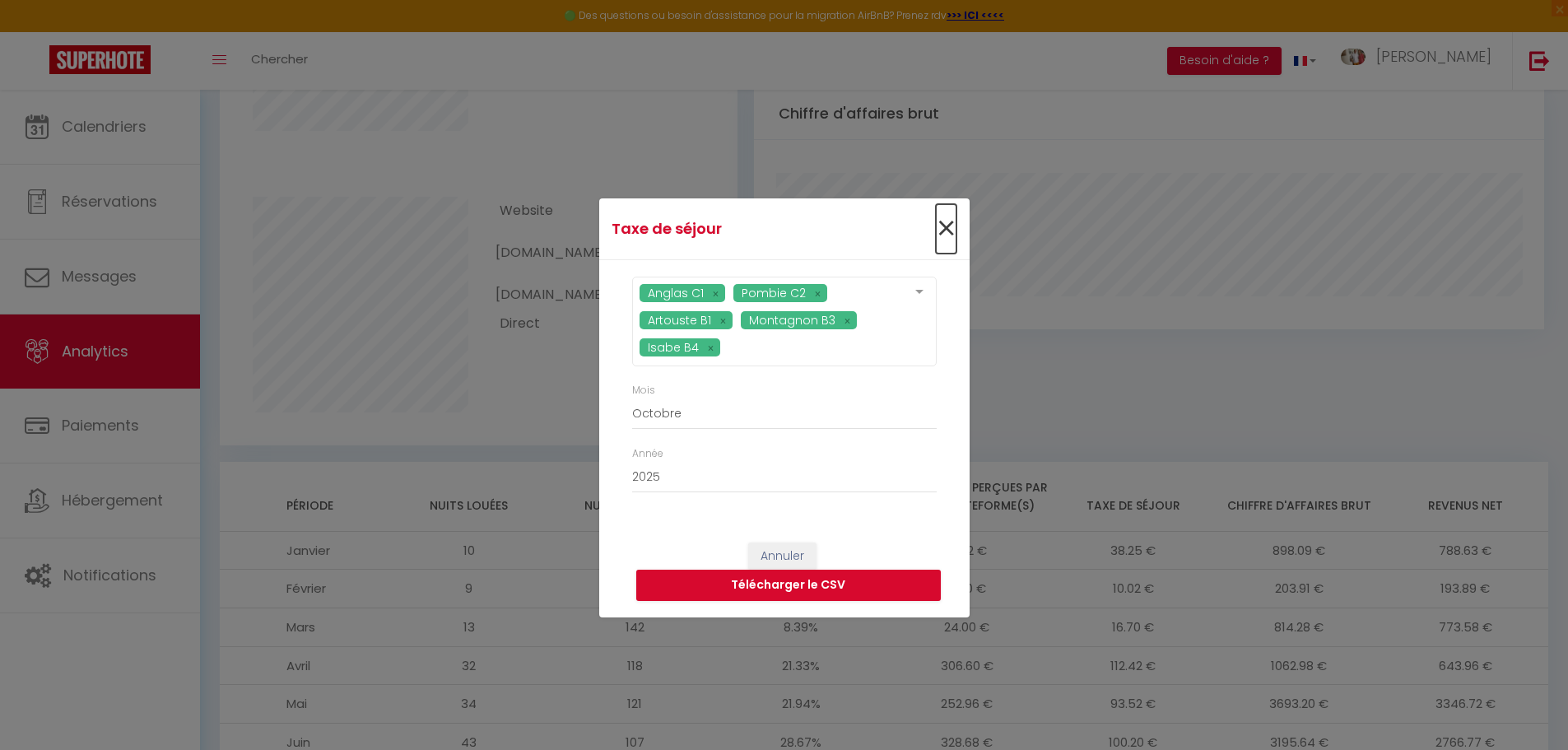
click at [952, 225] on span "×" at bounding box center [946, 229] width 21 height 50
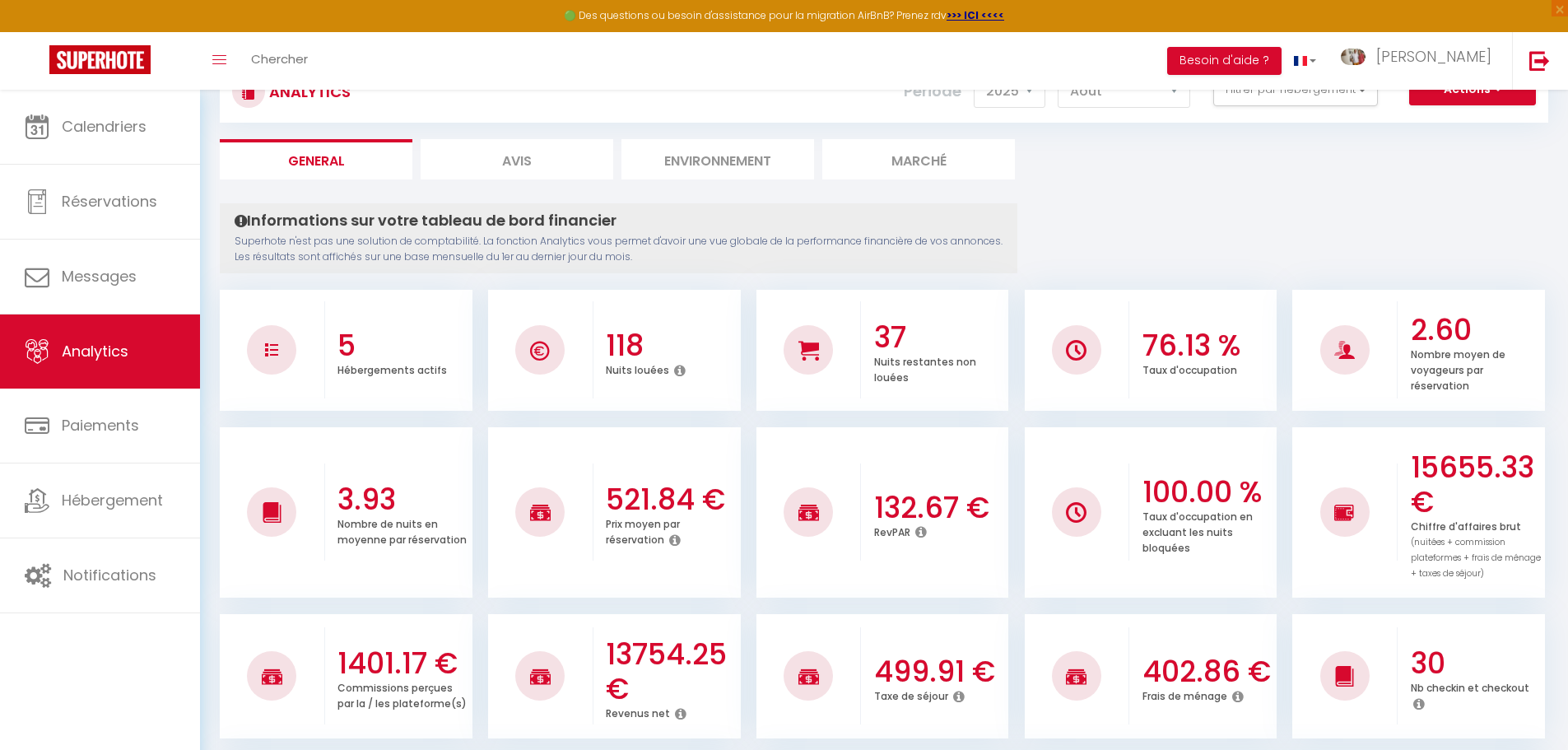
scroll to position [6, 0]
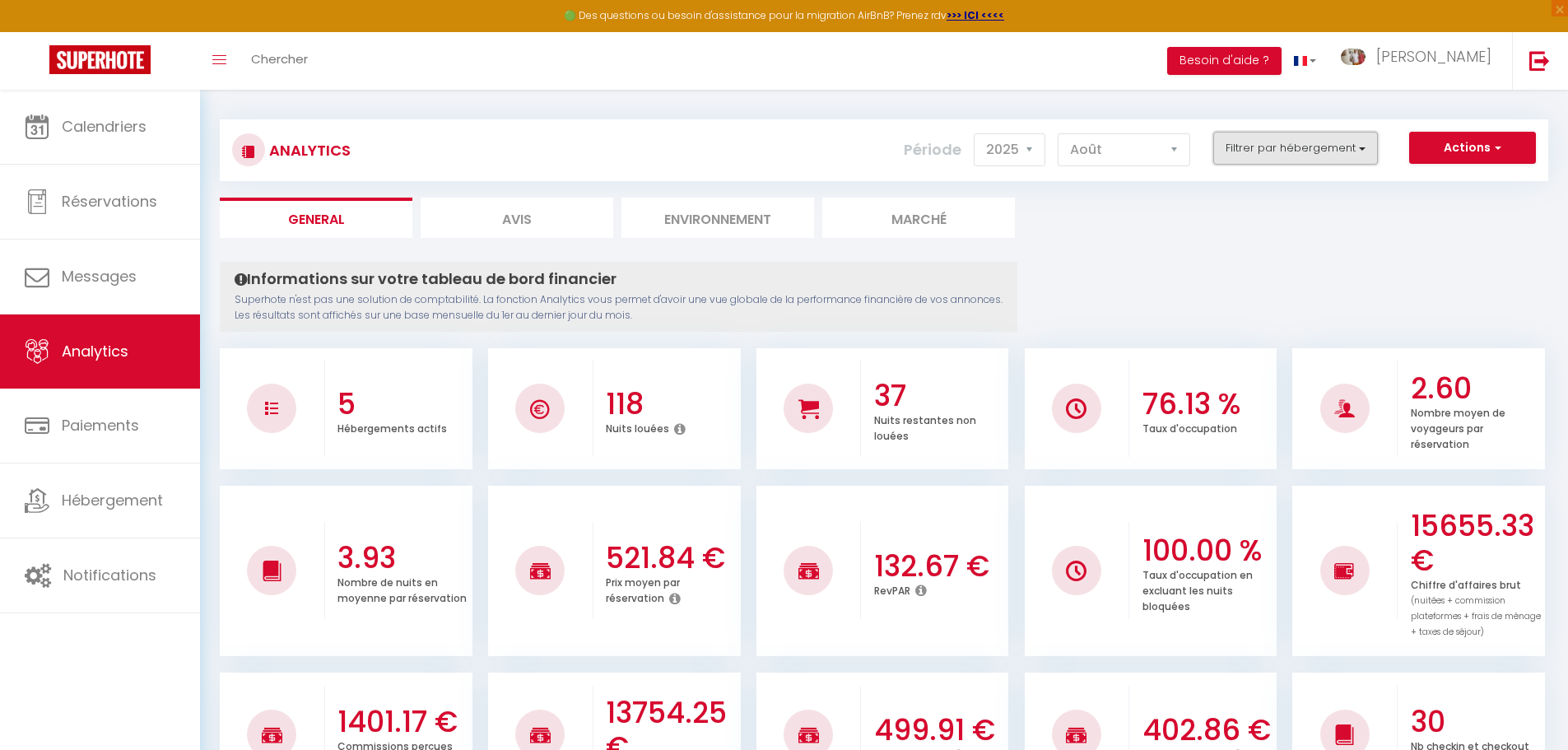
click at [1307, 160] on button "Filtrer par hébergement" at bounding box center [1296, 148] width 165 height 33
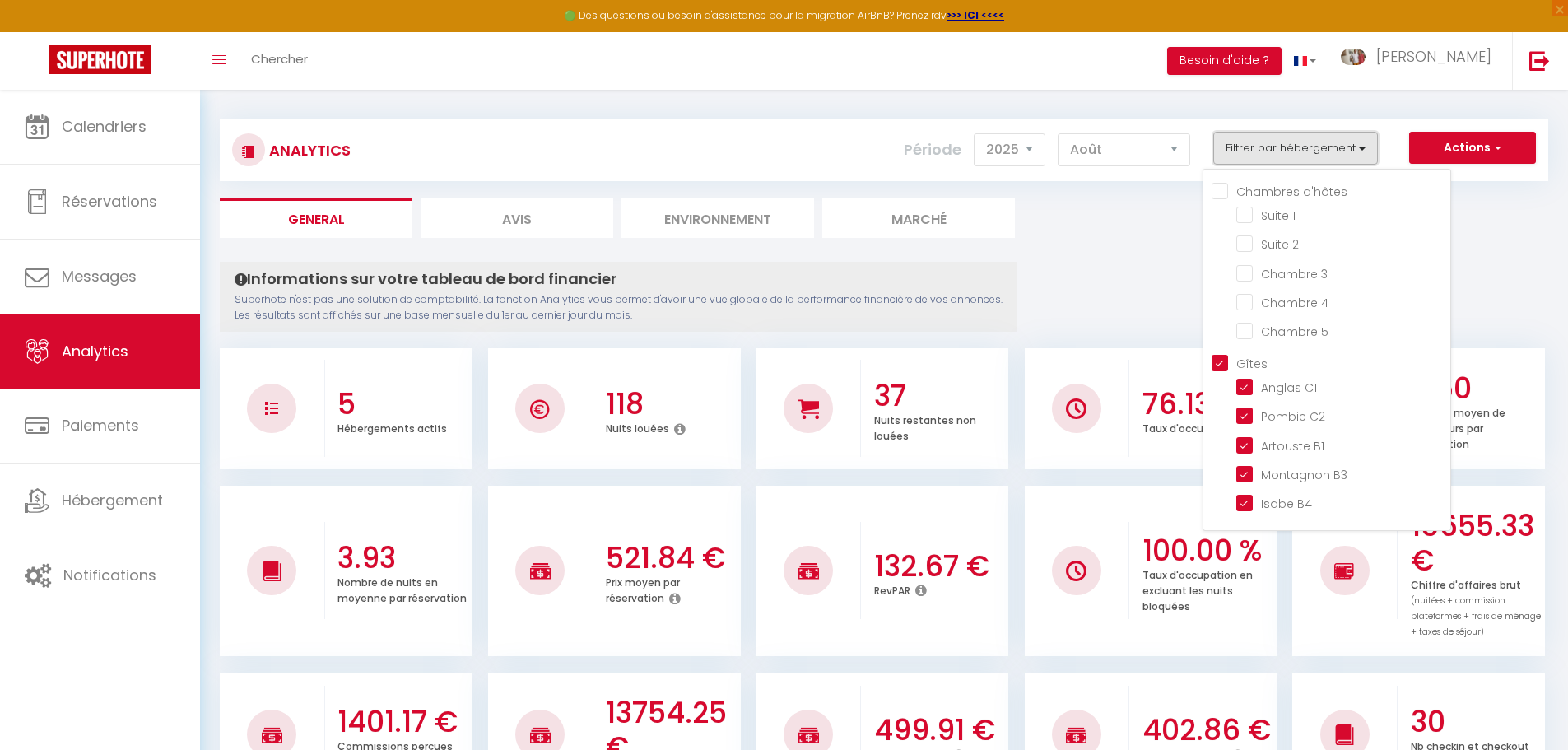
click at [1307, 160] on button "Filtrer par hébergement" at bounding box center [1296, 148] width 165 height 33
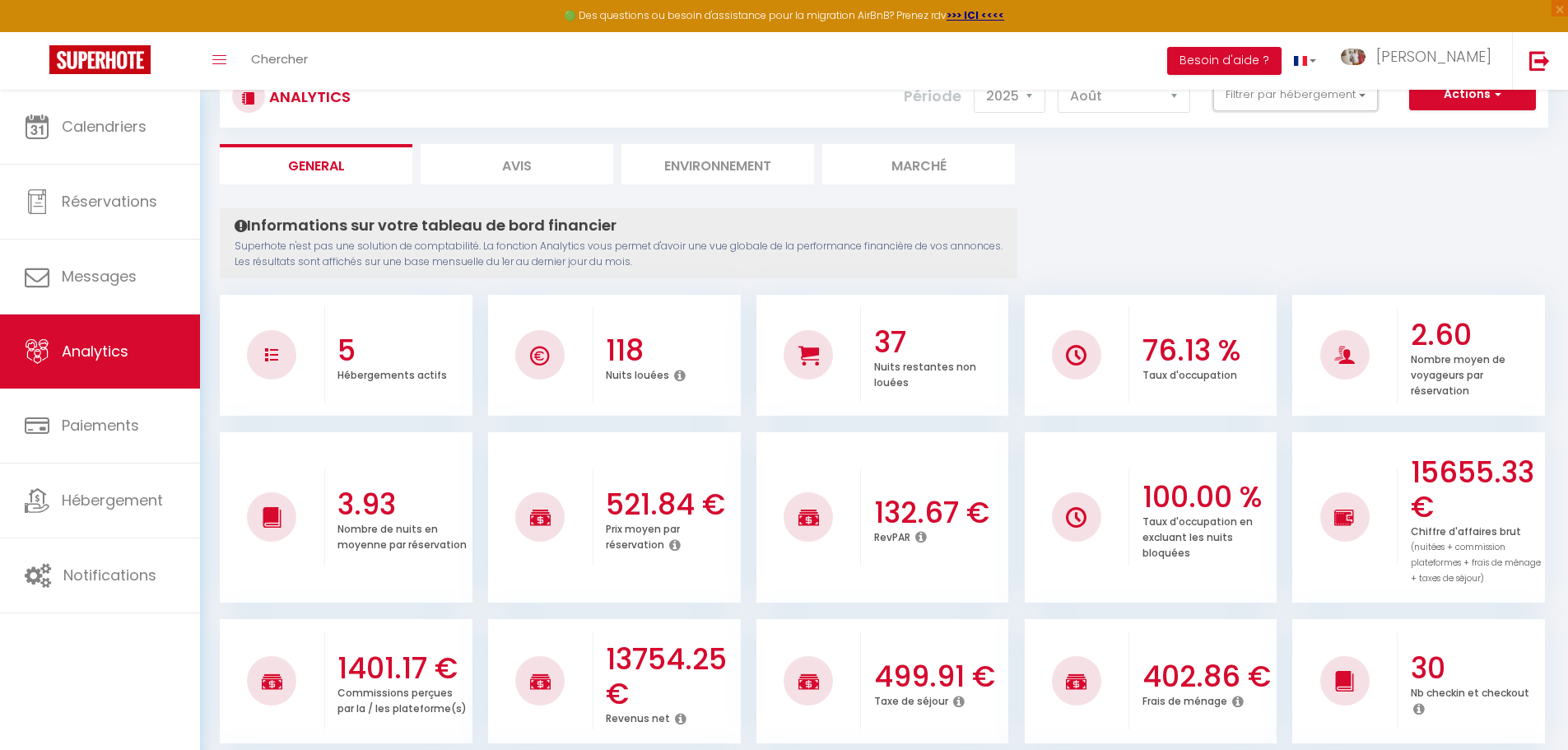
scroll to position [88, 0]
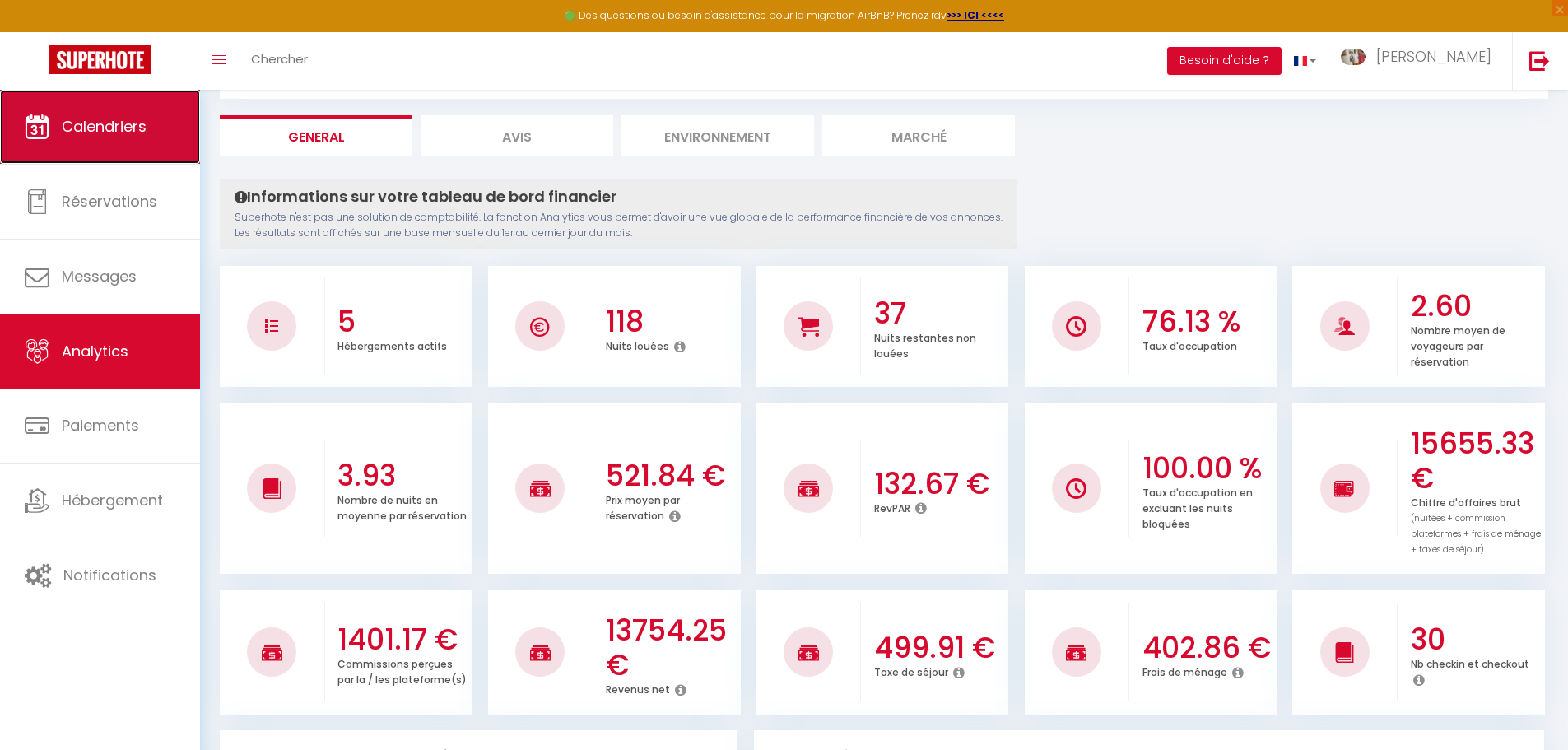
click at [80, 129] on span "Calendriers" at bounding box center [103, 126] width 84 height 21
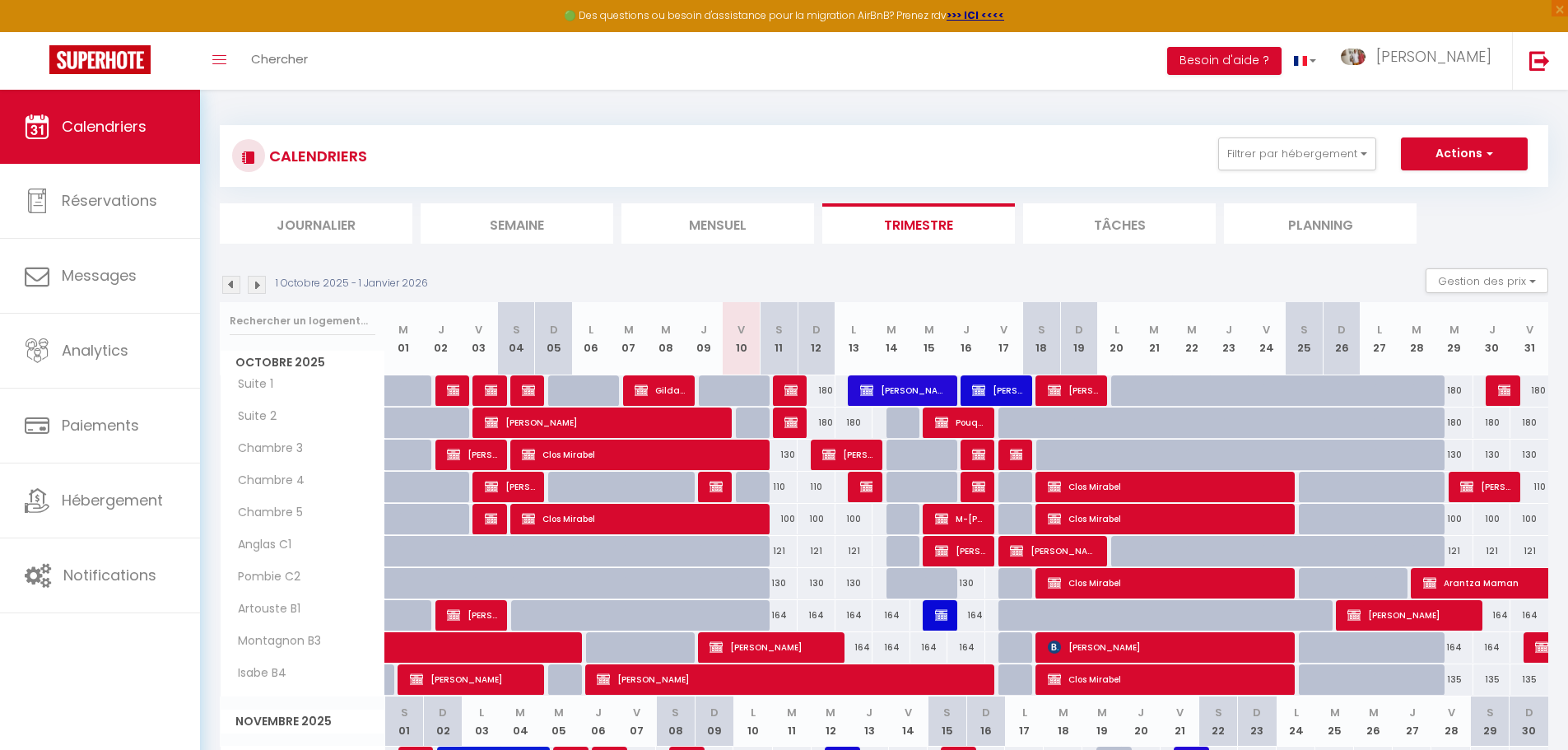
click at [228, 282] on img at bounding box center [231, 285] width 18 height 18
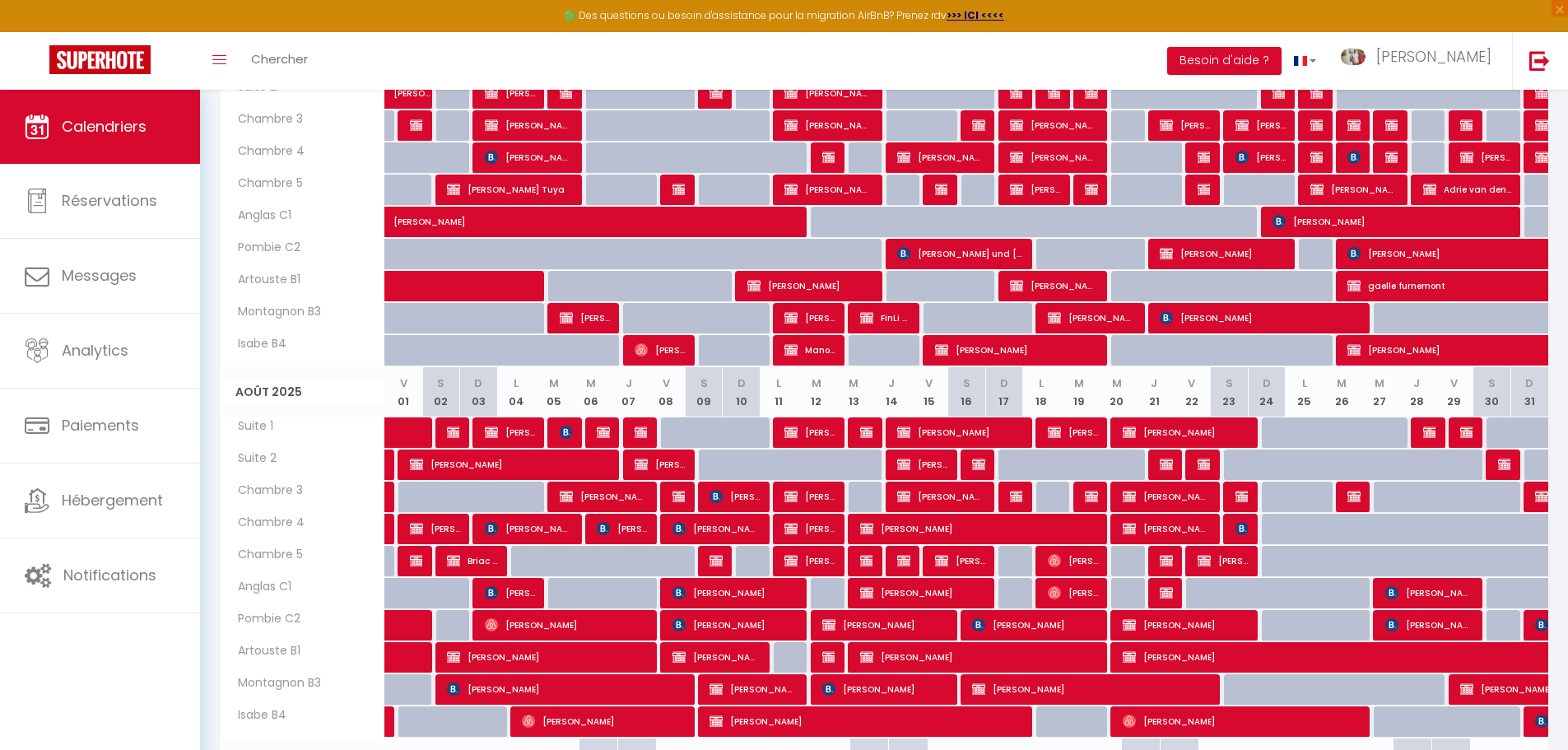
scroll to position [576, 0]
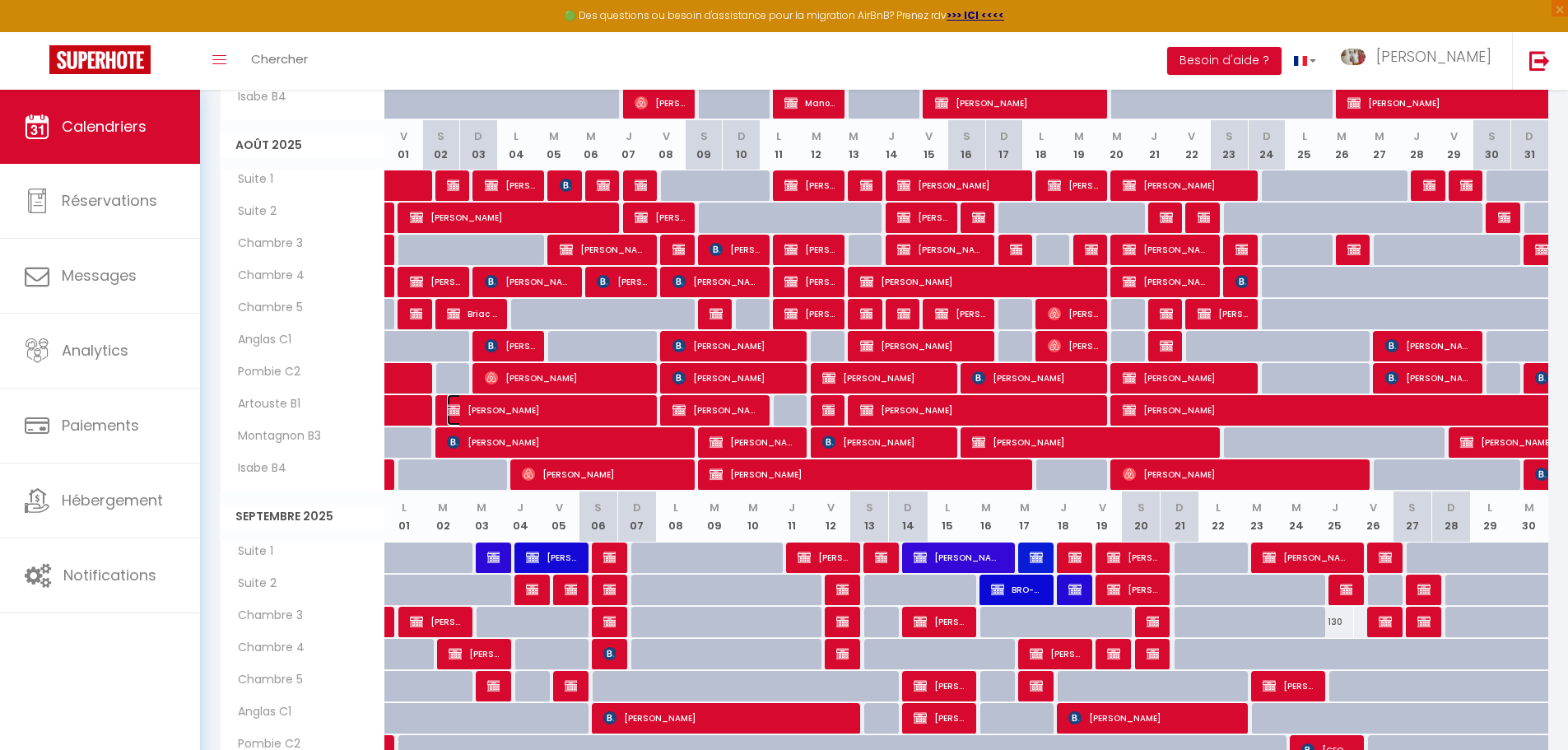
click at [566, 403] on span "[PERSON_NAME]" at bounding box center [547, 410] width 202 height 32
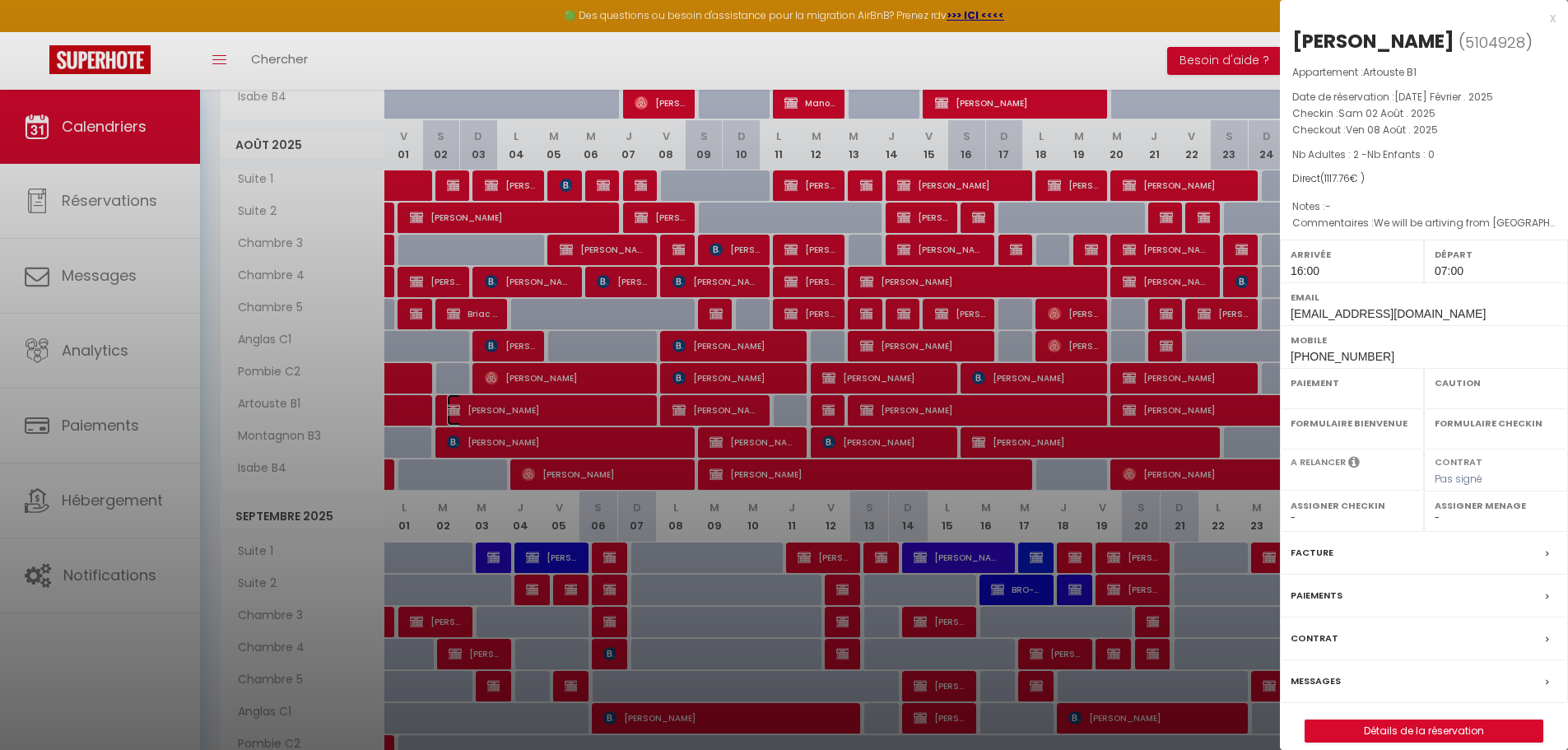
select select "OK"
select select "KO"
select select "1"
select select "0"
select select "1"
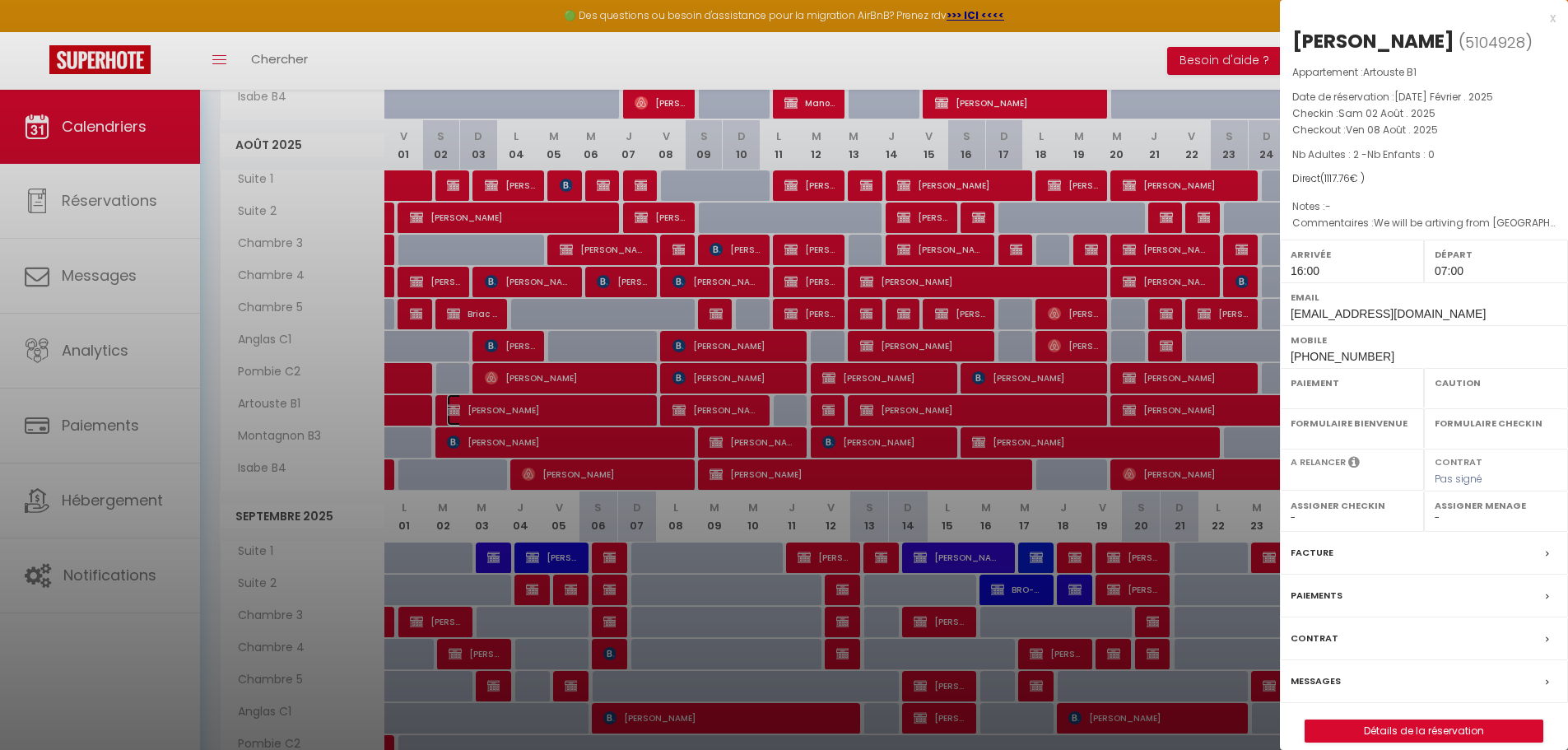
select select
click at [871, 416] on div at bounding box center [784, 375] width 1568 height 750
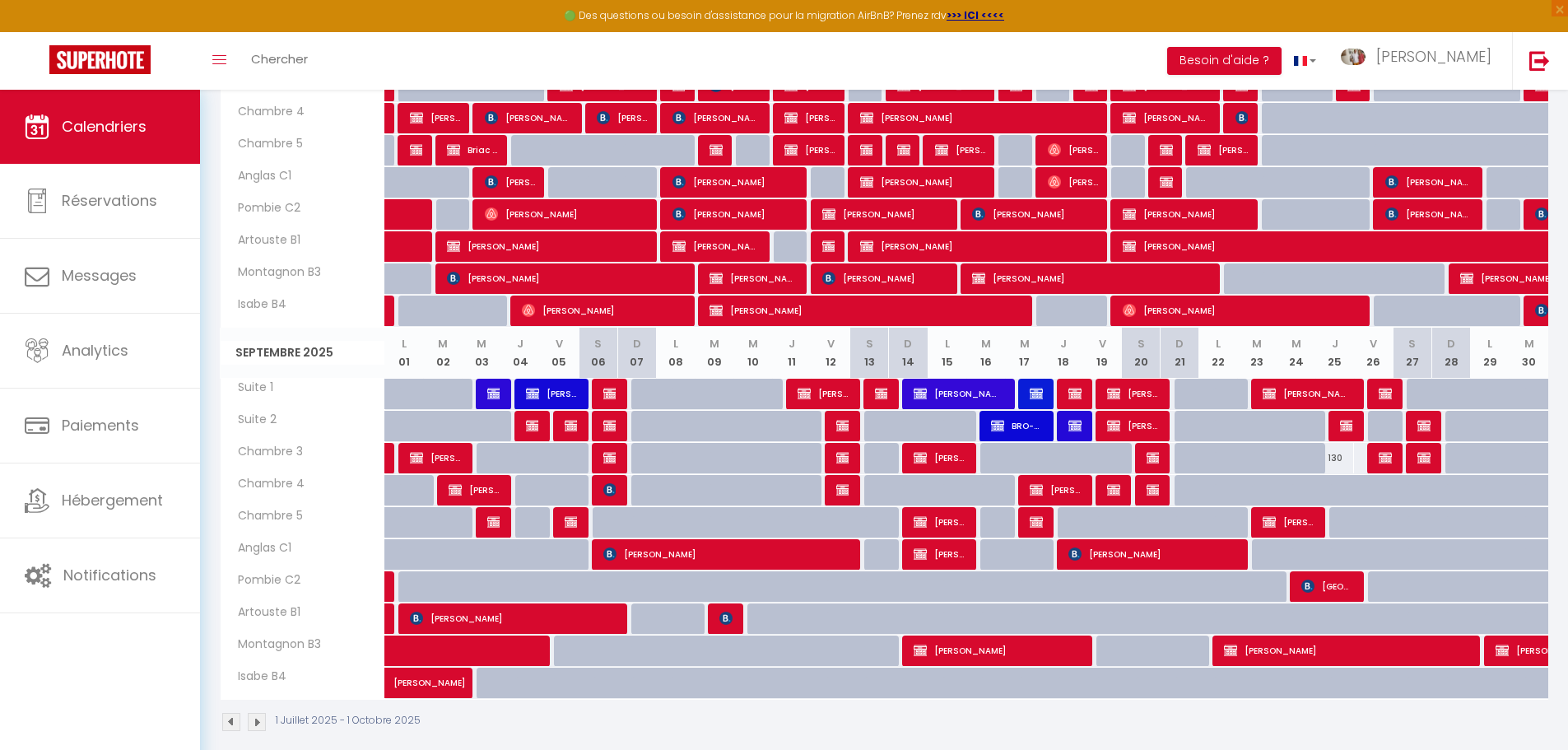
scroll to position [759, 0]
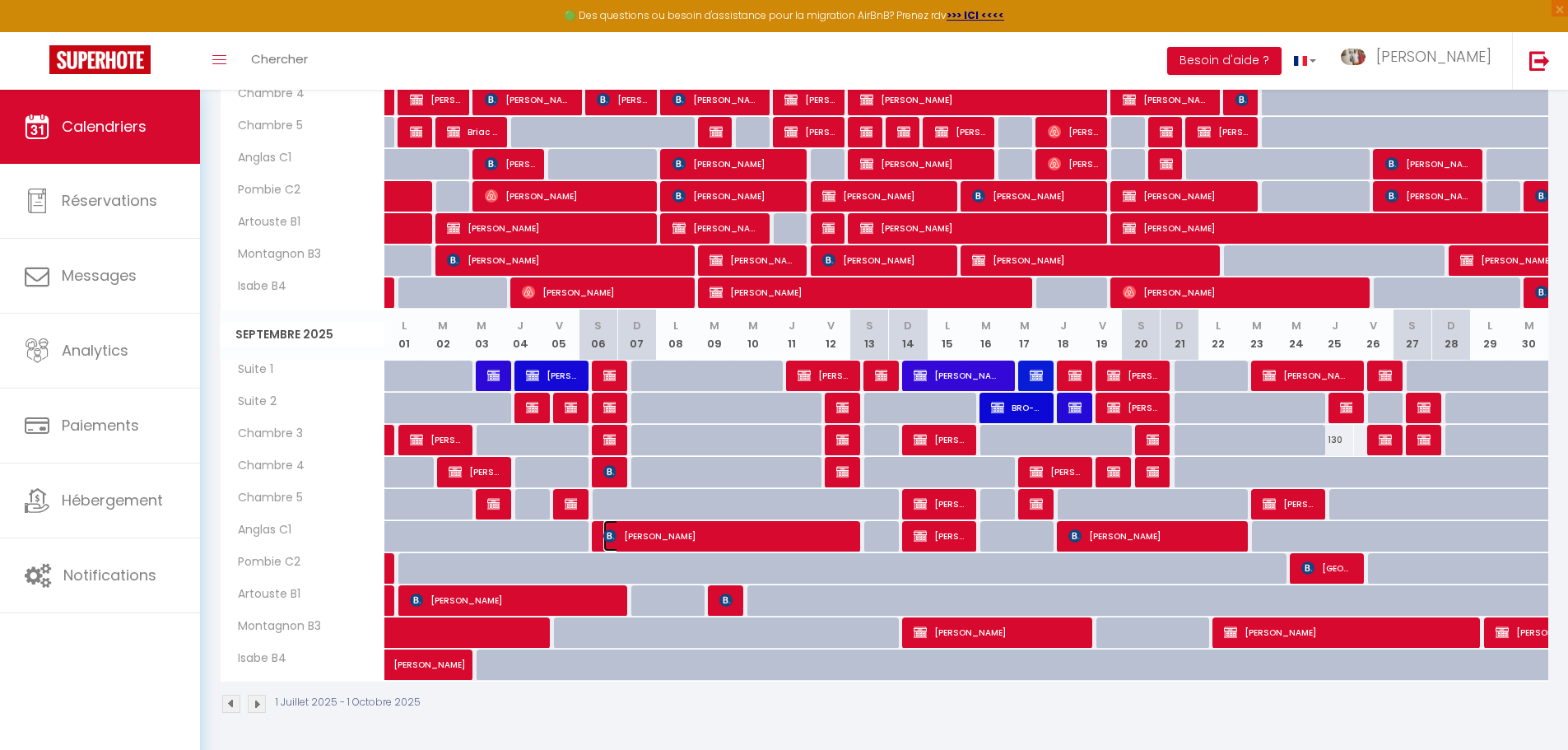
click at [635, 536] on span "[PERSON_NAME]" at bounding box center [723, 536] width 239 height 32
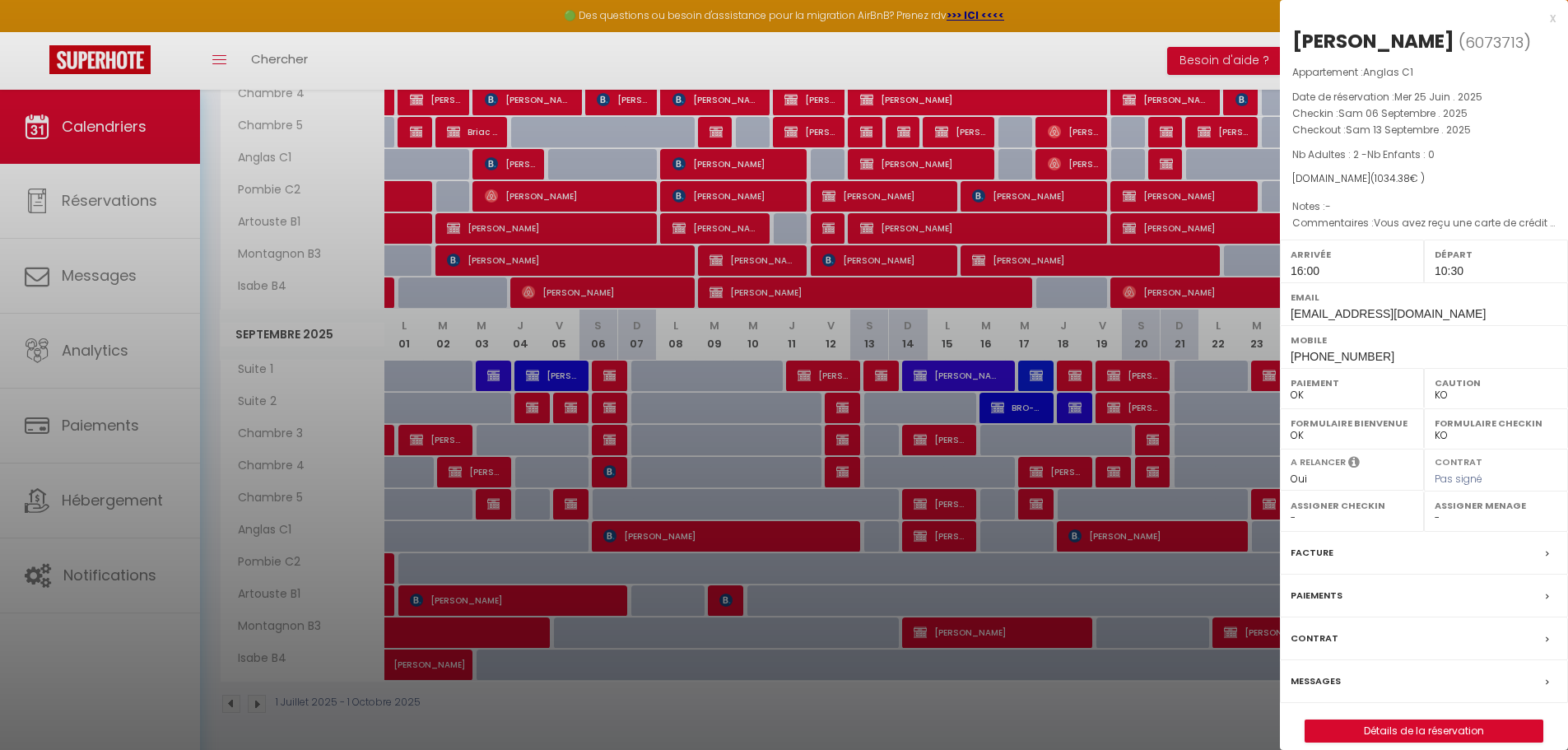
click at [1366, 542] on div "Facture" at bounding box center [1424, 553] width 288 height 43
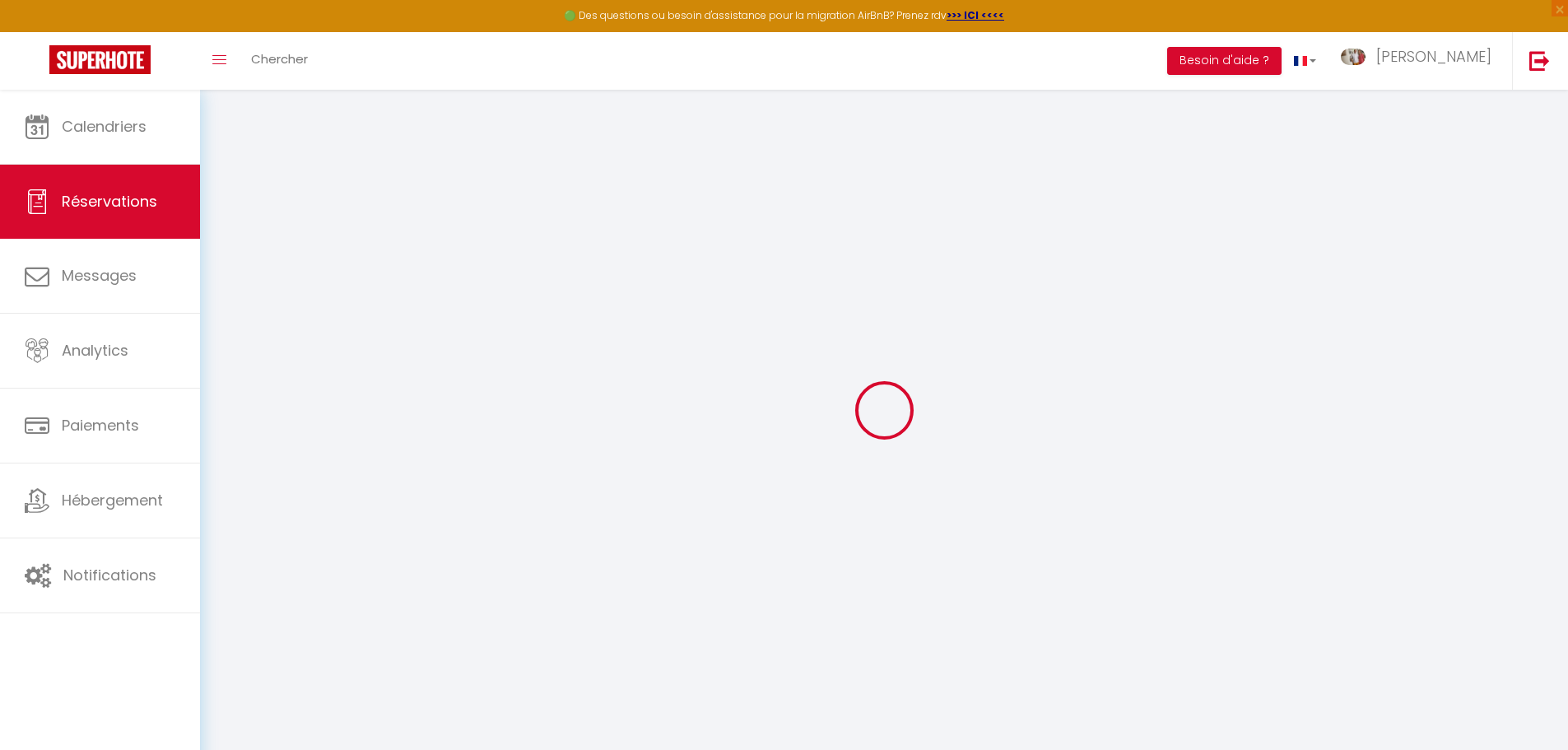
select select "taxes"
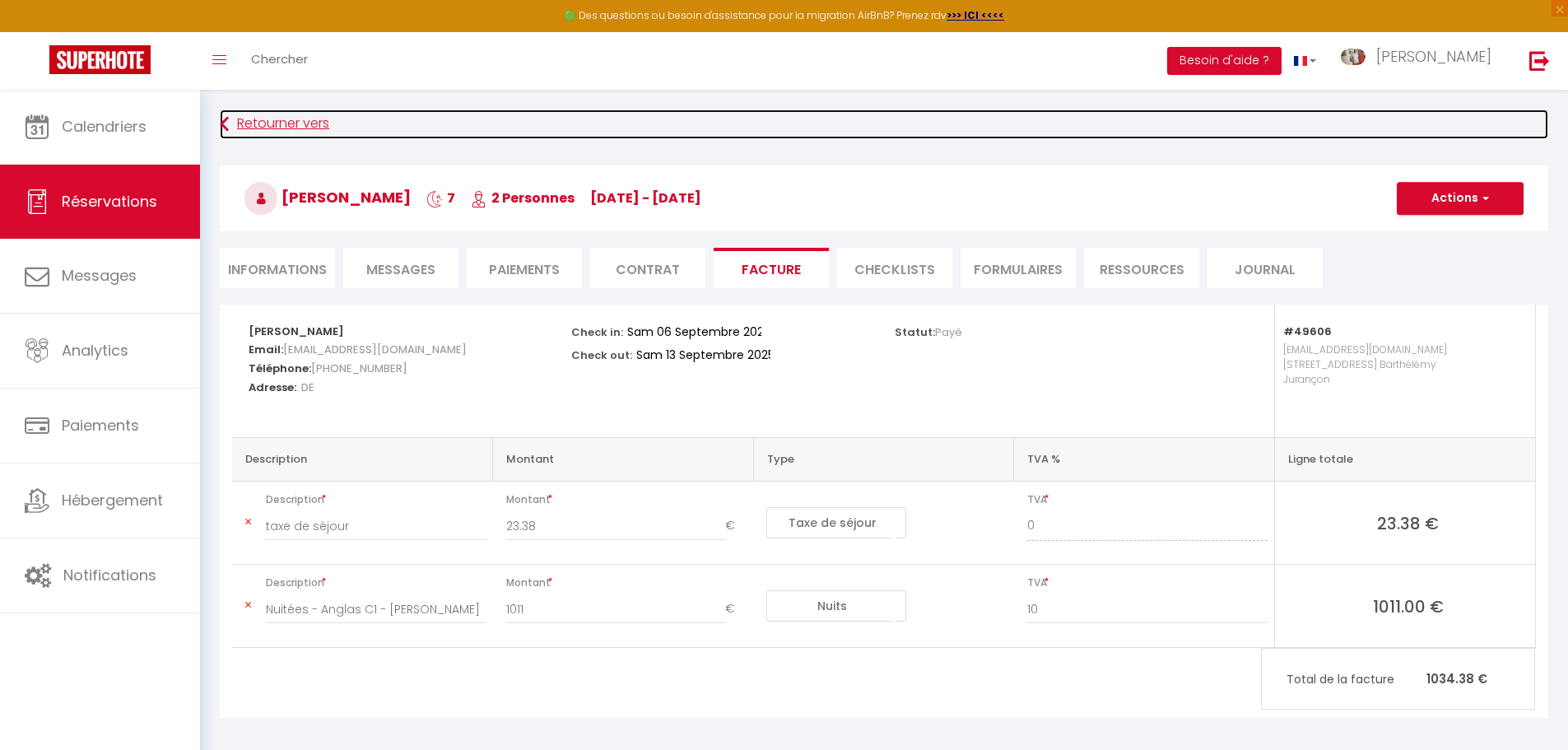
click at [232, 128] on link "Retourner vers" at bounding box center [884, 124] width 1329 height 30
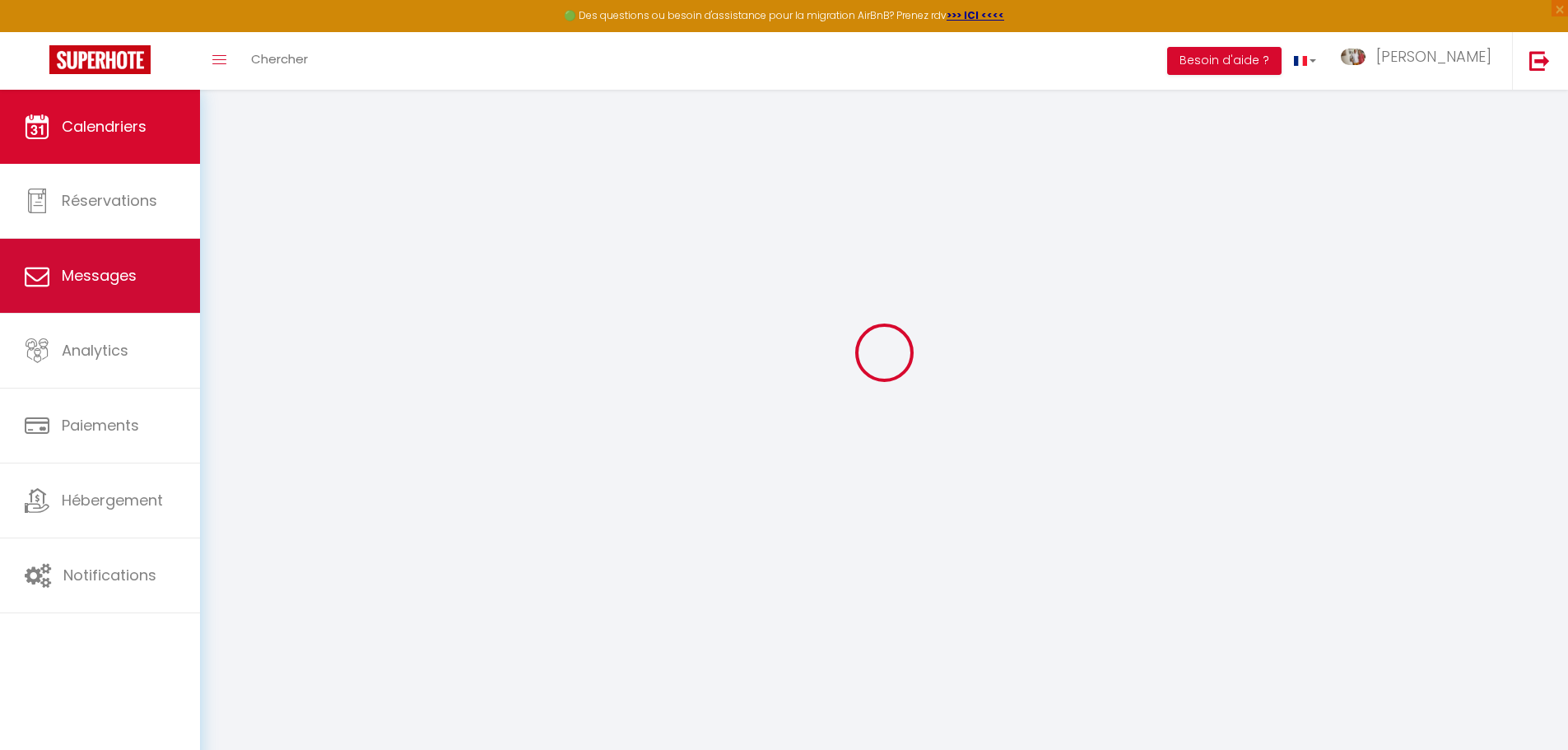
scroll to position [89, 0]
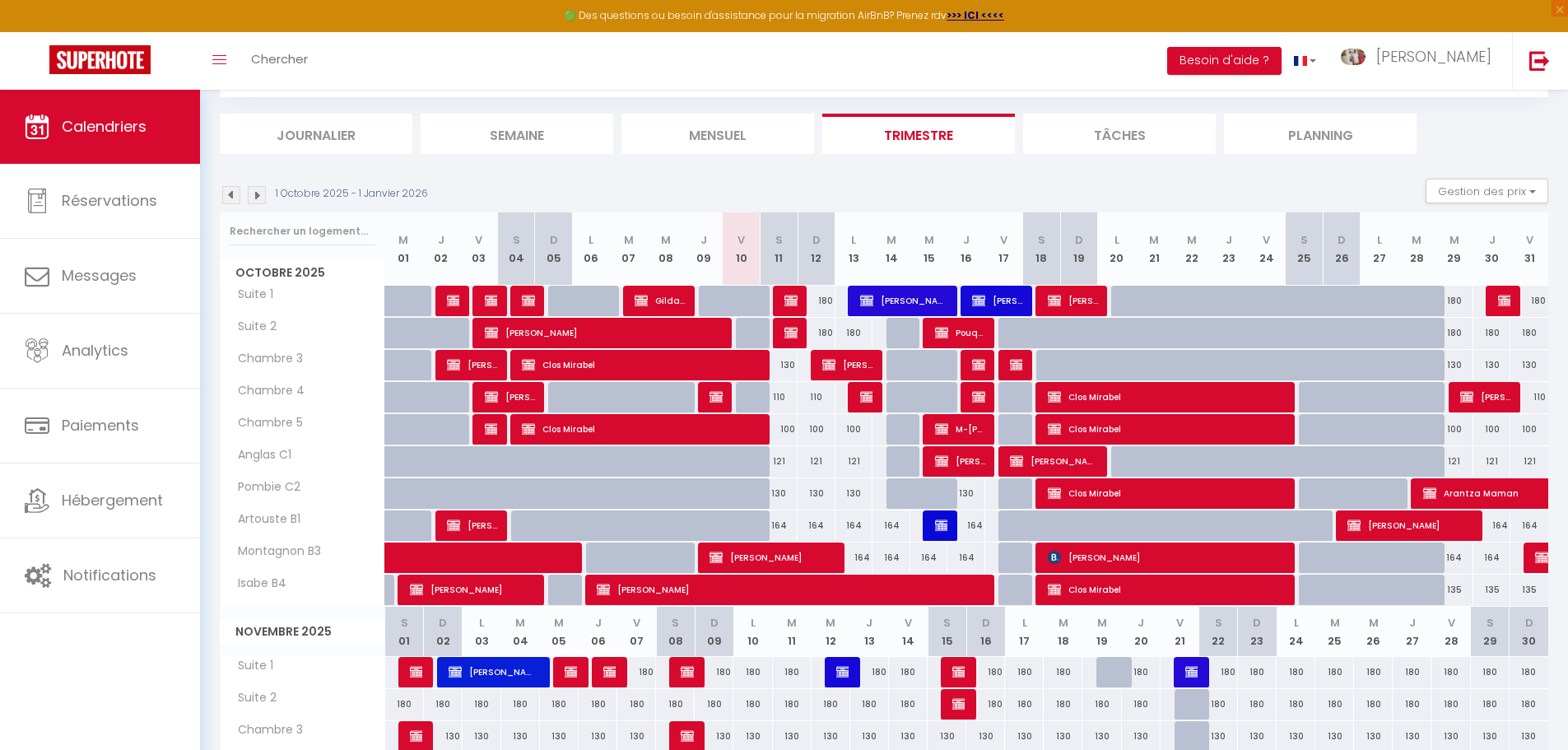
click at [233, 189] on img at bounding box center [231, 195] width 18 height 18
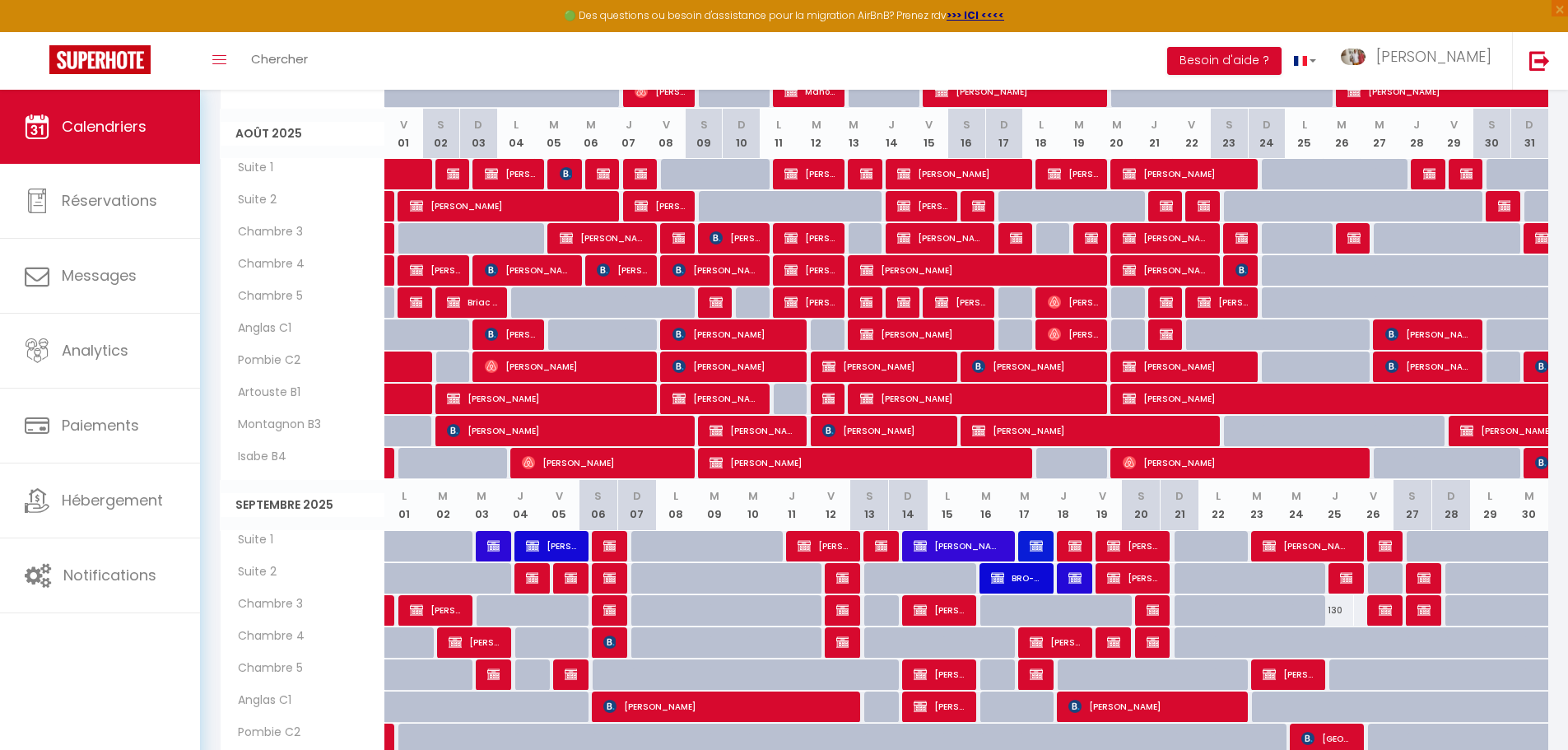
scroll to position [749, 0]
